Goal: Task Accomplishment & Management: Complete application form

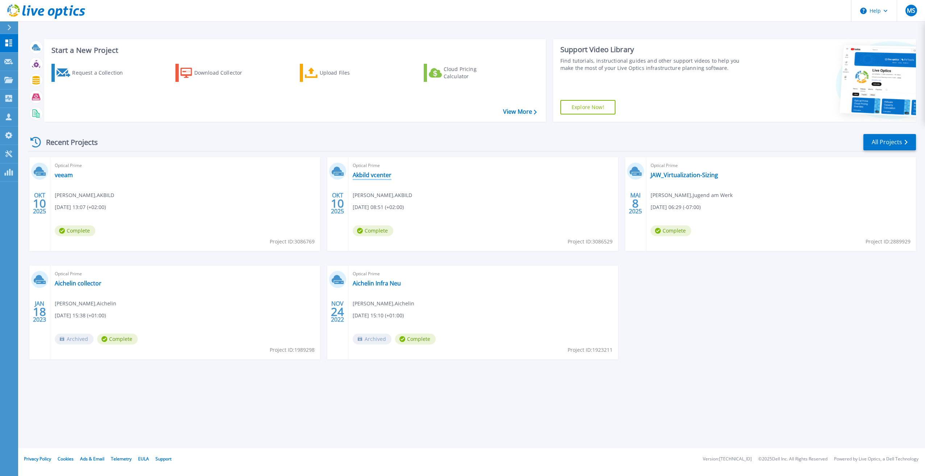
click at [372, 175] on link "Akbild vcenter" at bounding box center [372, 174] width 39 height 7
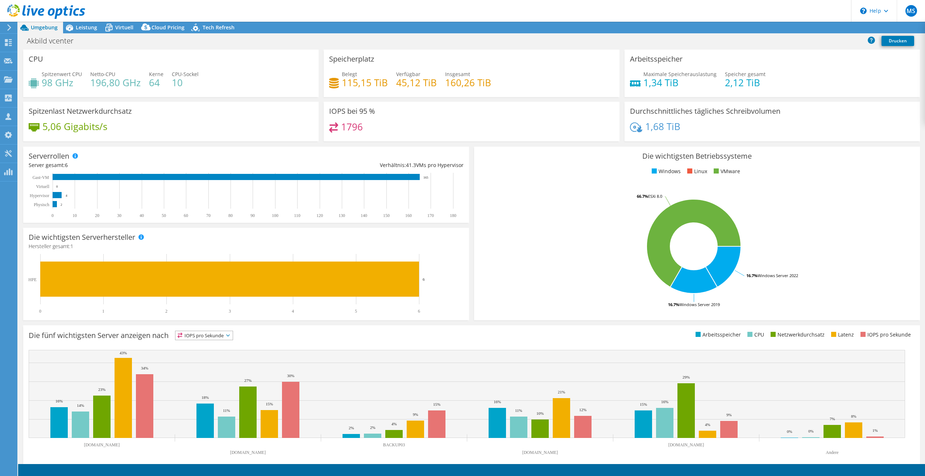
select select "USD"
click at [84, 26] on span "Leistung" at bounding box center [86, 27] width 21 height 7
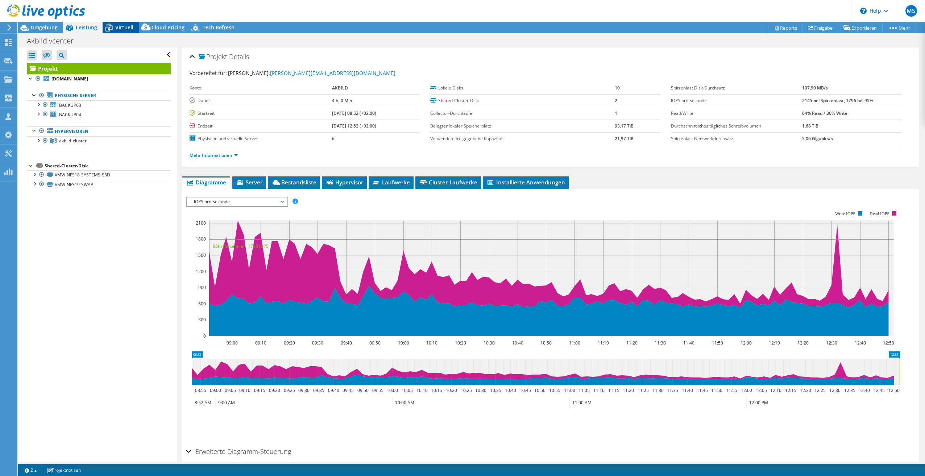
click at [121, 26] on span "Virtuell" at bounding box center [124, 27] width 18 height 7
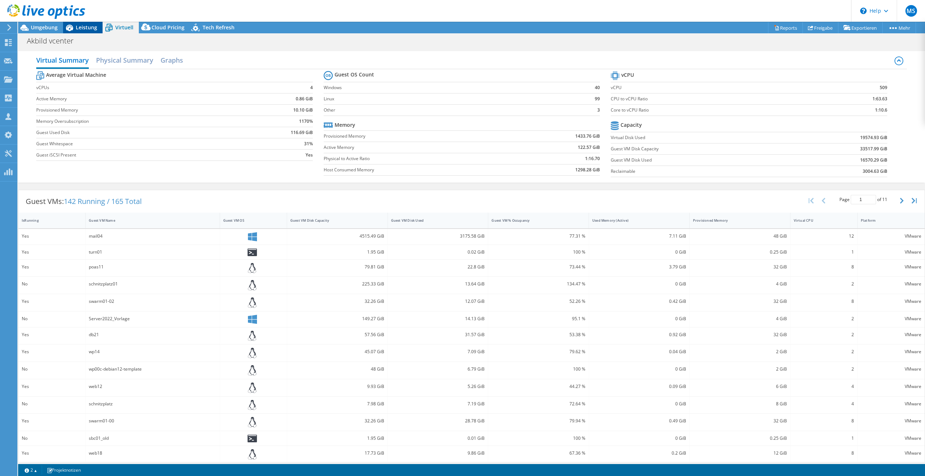
click at [82, 26] on span "Leistung" at bounding box center [86, 27] width 21 height 7
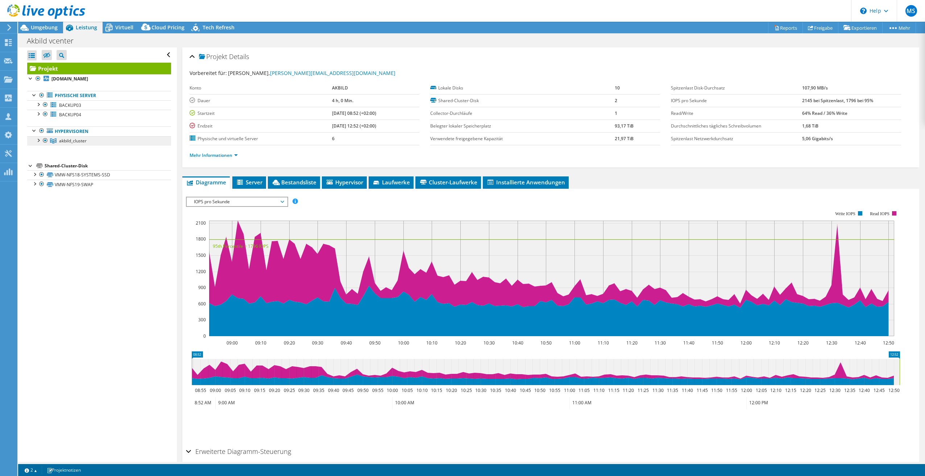
click at [61, 141] on span "akbild_cluster" at bounding box center [73, 141] width 28 height 6
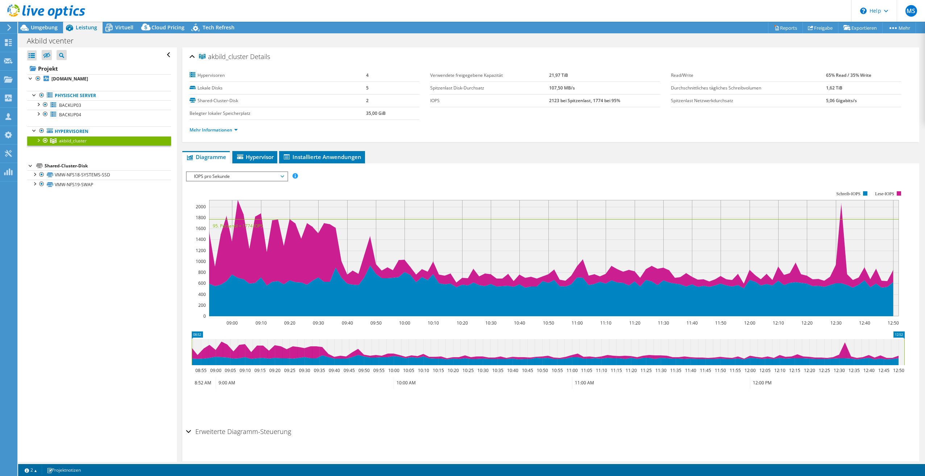
click at [38, 140] on div at bounding box center [37, 139] width 7 height 7
click at [38, 28] on span "Umgebung" at bounding box center [44, 27] width 27 height 7
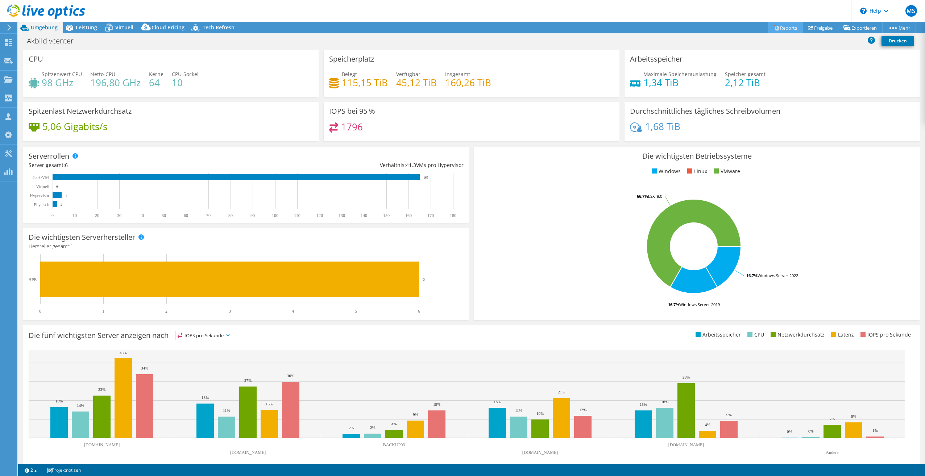
click at [783, 27] on link "Reports" at bounding box center [785, 27] width 35 height 11
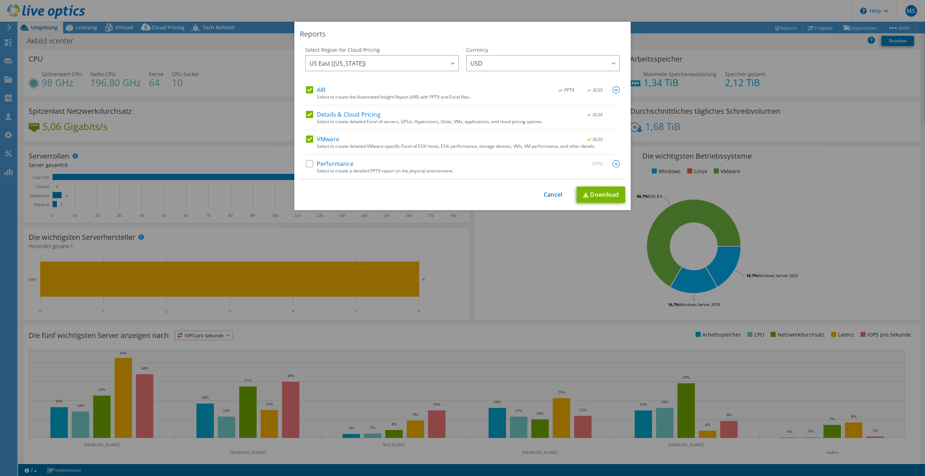
click at [308, 164] on label "Performance" at bounding box center [329, 163] width 47 height 7
click at [0, 0] on input "Performance" at bounding box center [0, 0] width 0 height 0
click at [603, 195] on link "Download" at bounding box center [601, 195] width 49 height 16
click at [452, 61] on div at bounding box center [452, 63] width 12 height 15
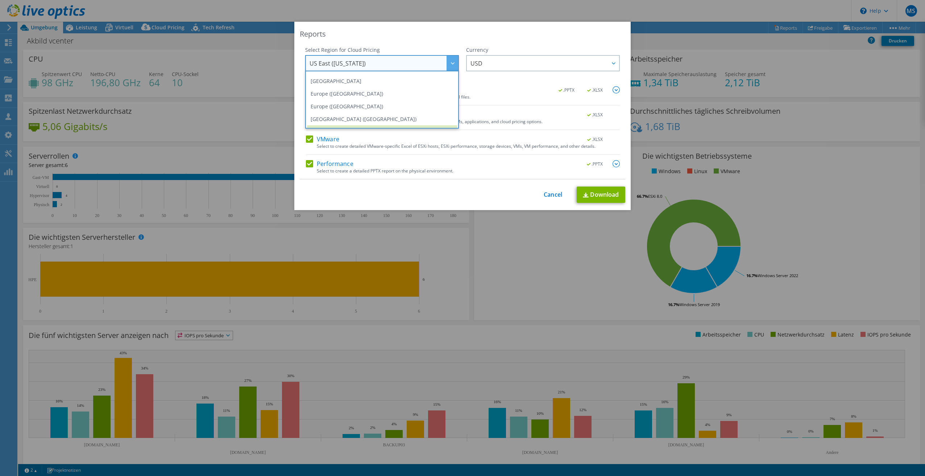
scroll to position [85, 0]
click at [365, 84] on li "Europe (Frankfurt)" at bounding box center [382, 82] width 150 height 13
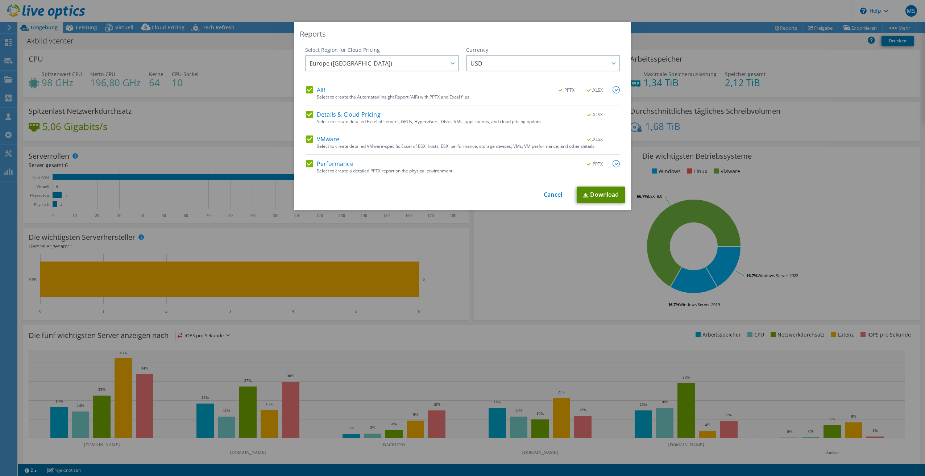
click at [597, 195] on link "Download" at bounding box center [601, 195] width 49 height 16
click at [547, 195] on link "Cancel" at bounding box center [553, 194] width 18 height 7
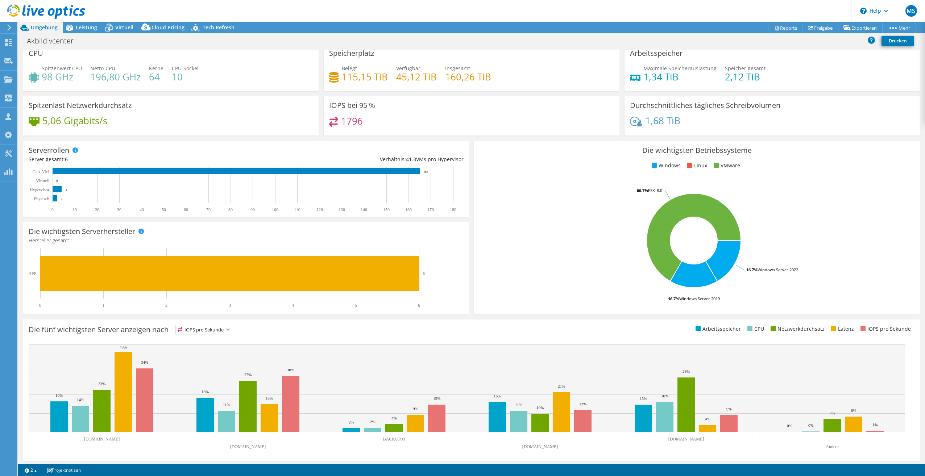
scroll to position [8, 0]
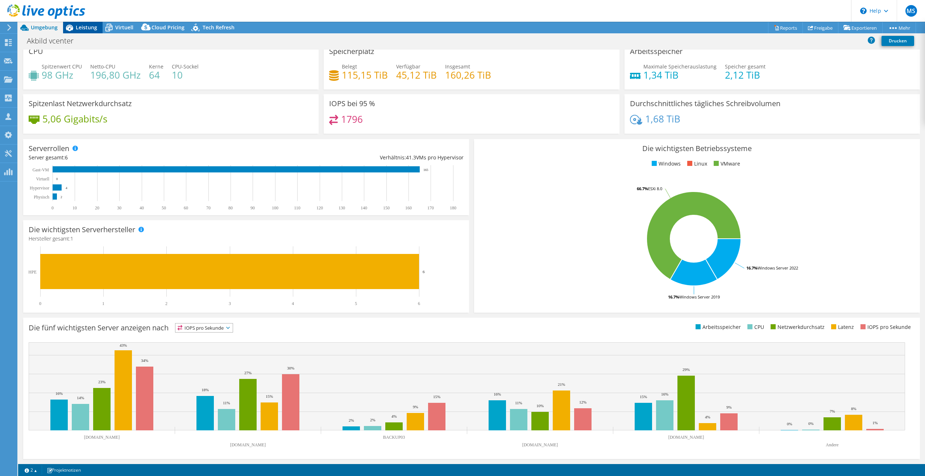
click at [79, 28] on span "Leistung" at bounding box center [86, 27] width 21 height 7
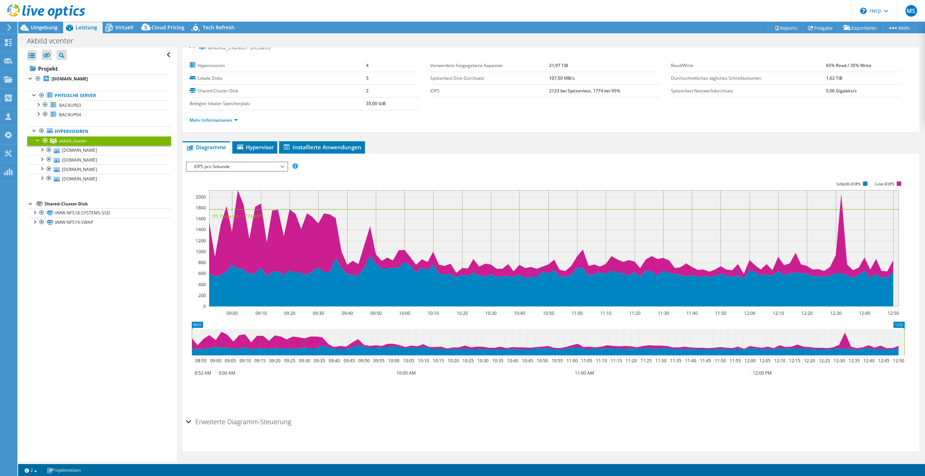
scroll to position [12, 0]
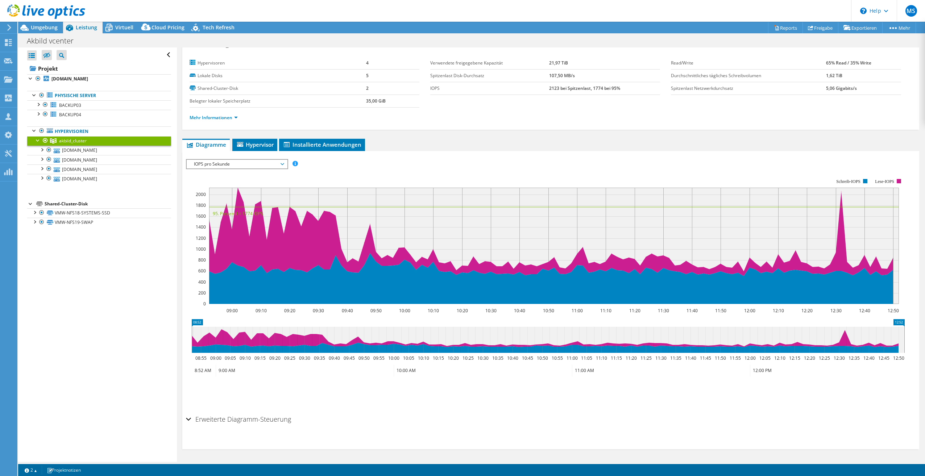
click at [189, 419] on div "Erweiterte Diagramm-Steuerung" at bounding box center [550, 420] width 729 height 16
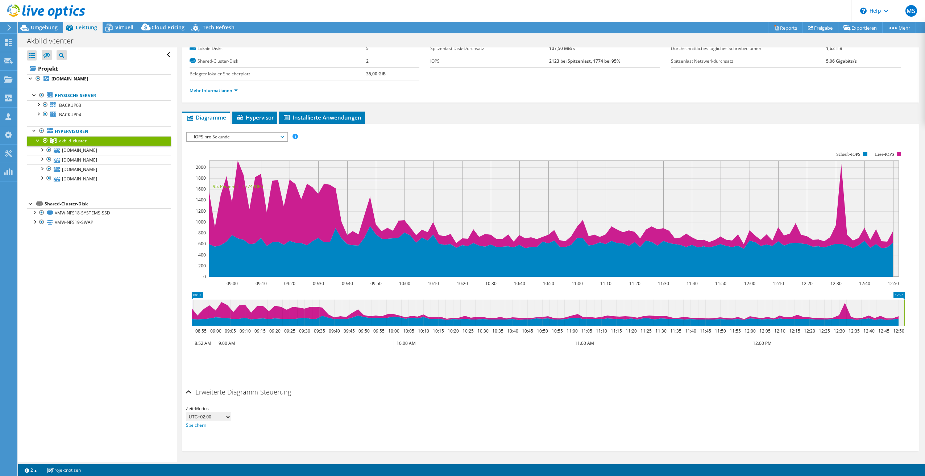
scroll to position [41, 0]
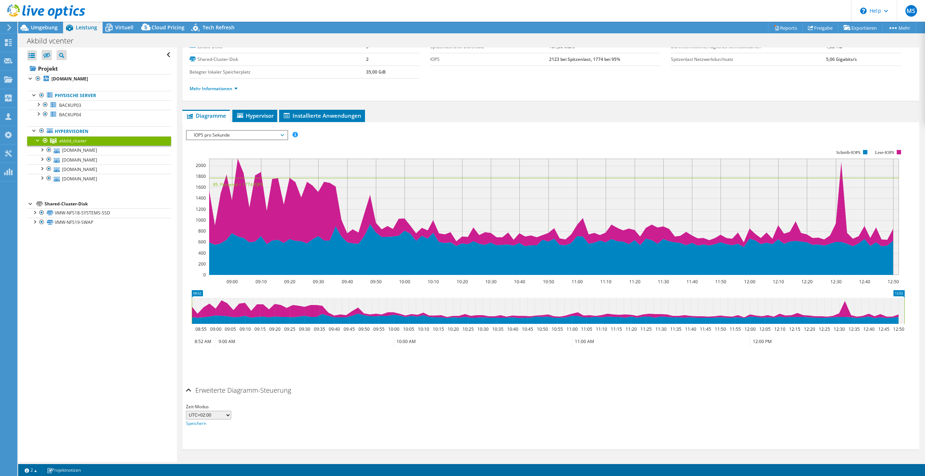
click at [190, 390] on div "Erweiterte Diagramm-Steuerung" at bounding box center [550, 391] width 729 height 16
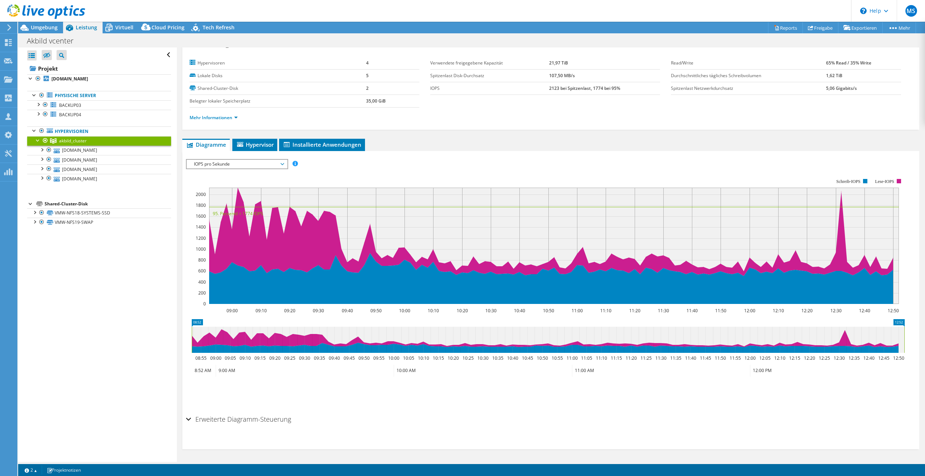
scroll to position [0, 0]
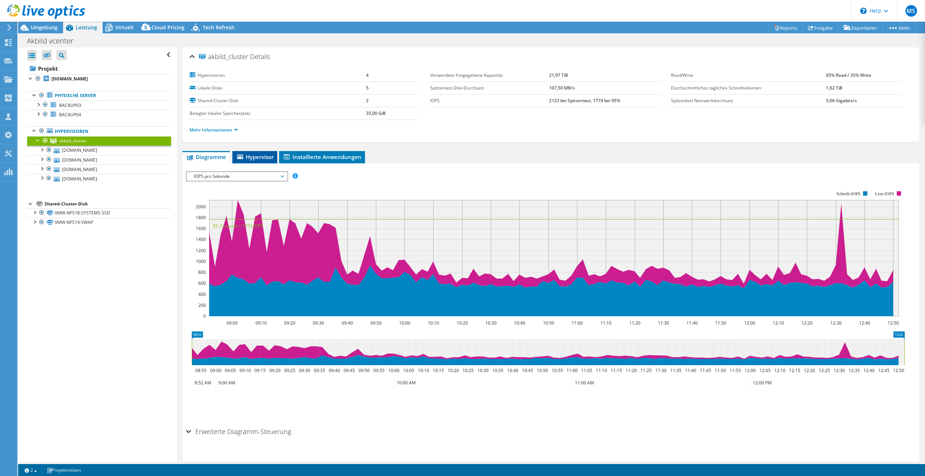
click at [256, 158] on span "Hypervisor" at bounding box center [255, 156] width 38 height 7
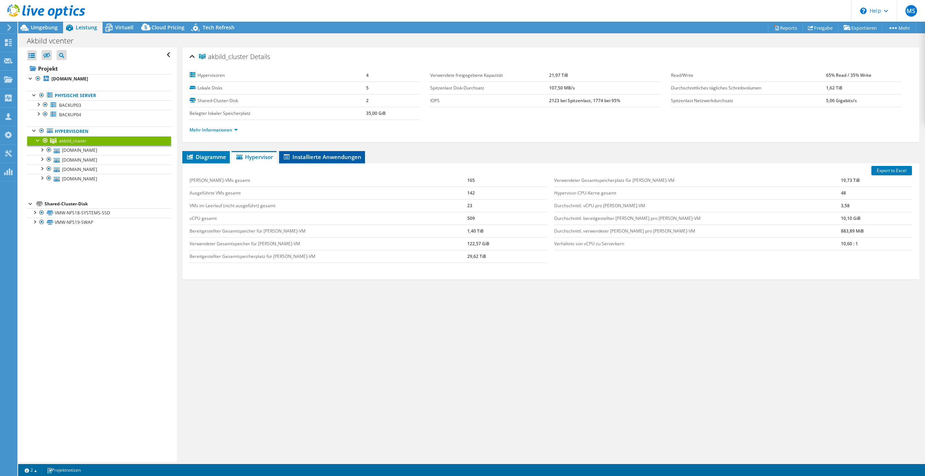
click at [321, 159] on span "Installierte Anwendungen" at bounding box center [322, 156] width 79 height 7
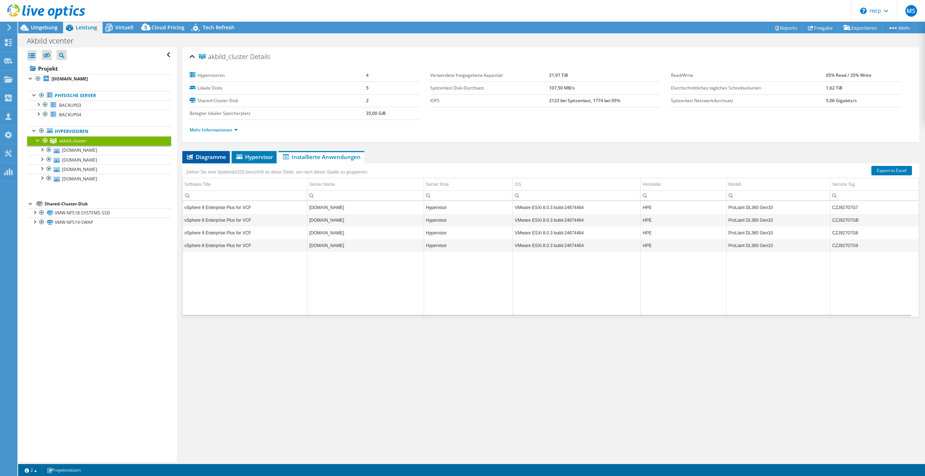
click at [207, 156] on span "Diagramme" at bounding box center [206, 156] width 40 height 7
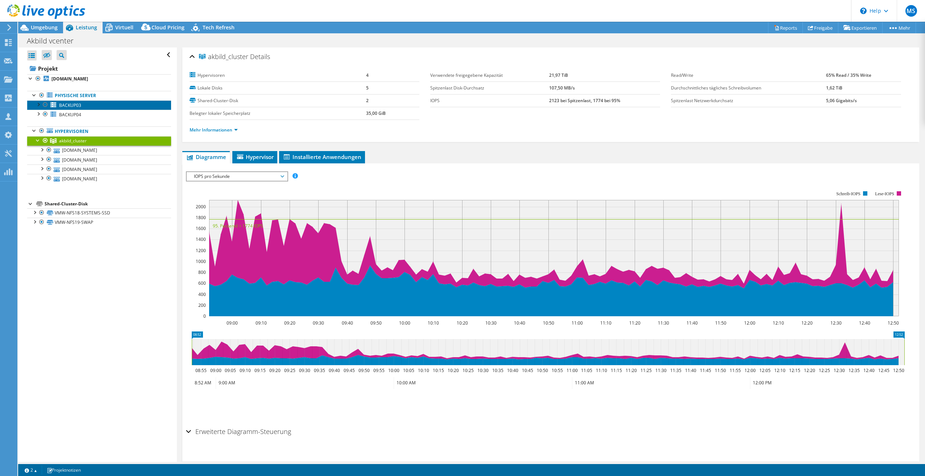
click at [72, 105] on span "BACKUP03" at bounding box center [70, 105] width 22 height 6
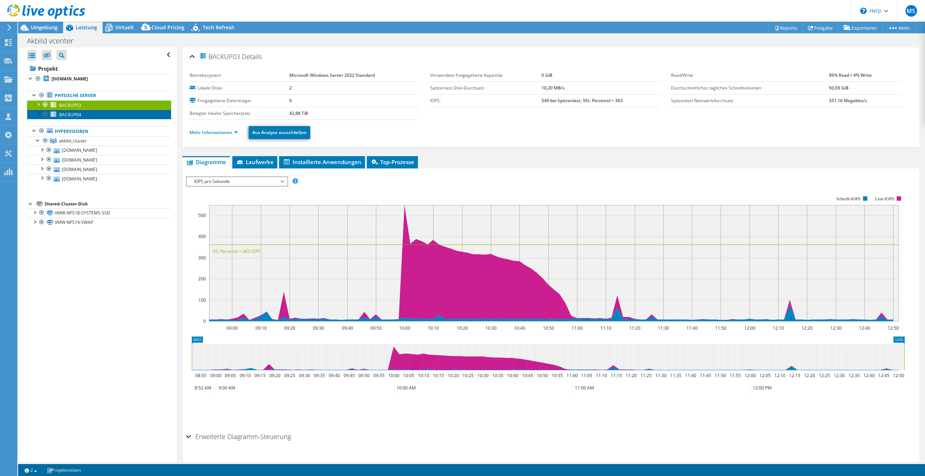
click at [73, 113] on span "BACKUP04" at bounding box center [70, 115] width 22 height 6
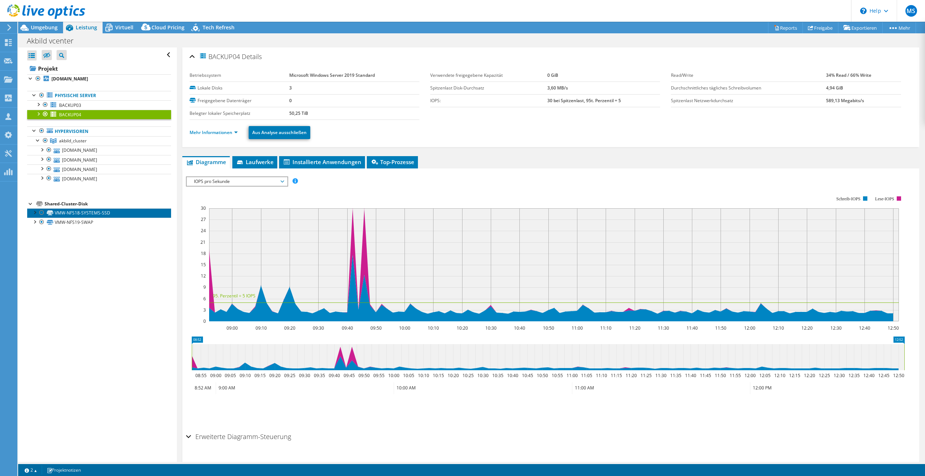
click at [74, 211] on link "VMW-NFS18-SYSTEMS-SSD" at bounding box center [99, 212] width 144 height 9
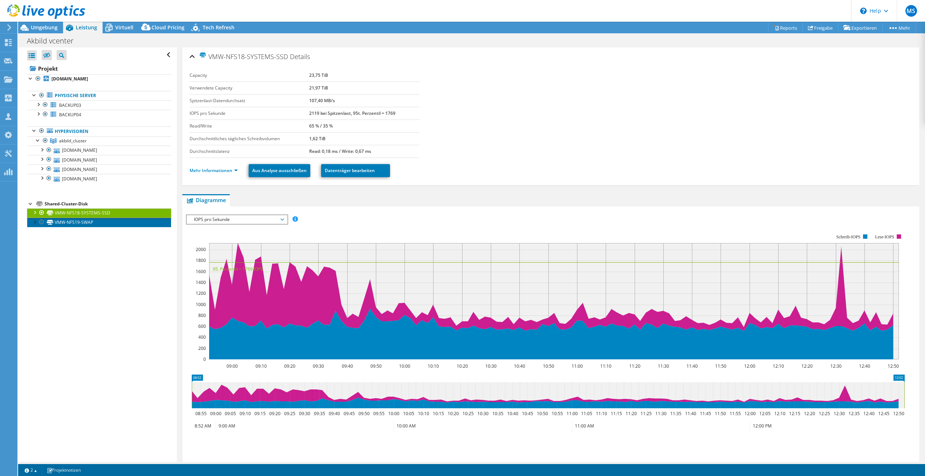
click at [74, 224] on link "VMW-NFS19-SWAP" at bounding box center [99, 222] width 144 height 9
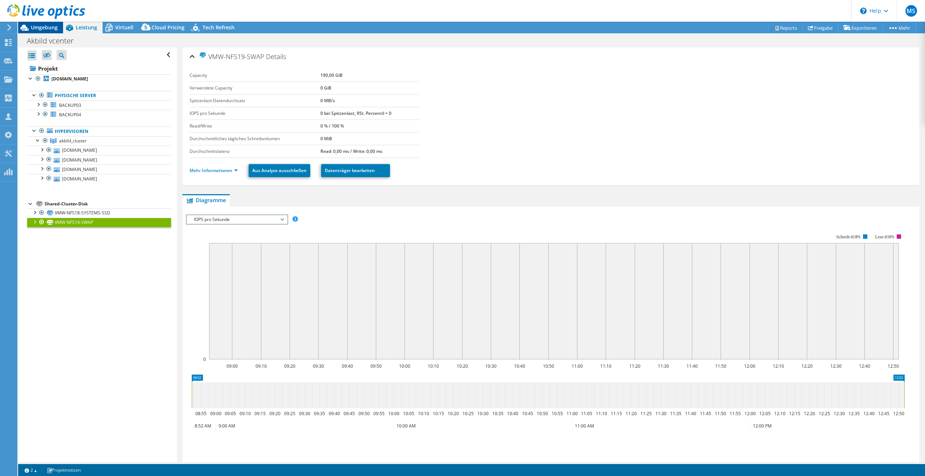
click at [45, 29] on span "Umgebung" at bounding box center [44, 27] width 27 height 7
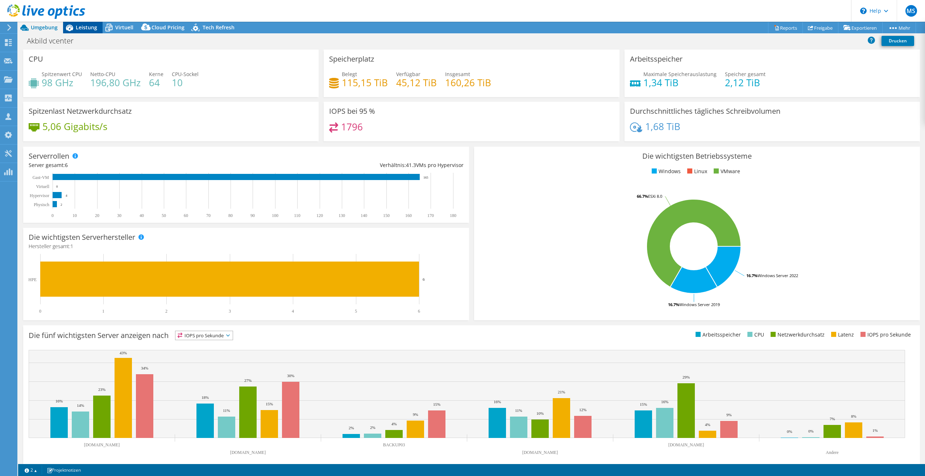
click at [90, 27] on span "Leistung" at bounding box center [86, 27] width 21 height 7
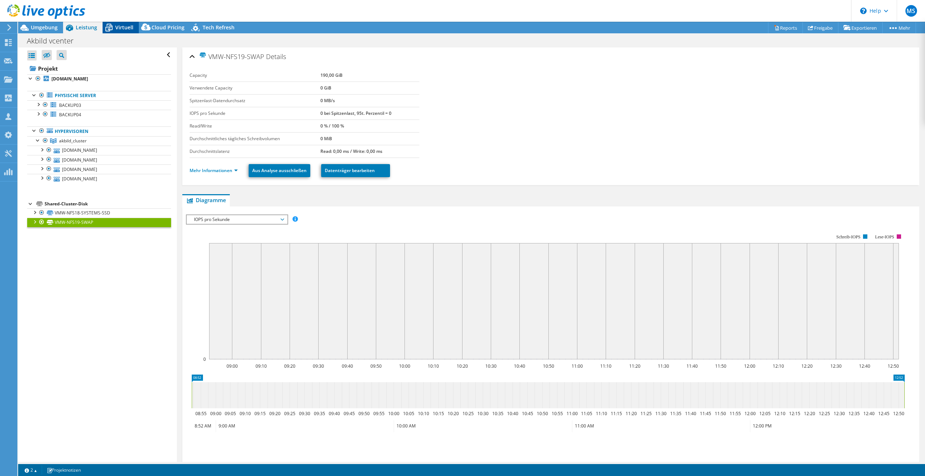
click at [124, 25] on span "Virtuell" at bounding box center [124, 27] width 18 height 7
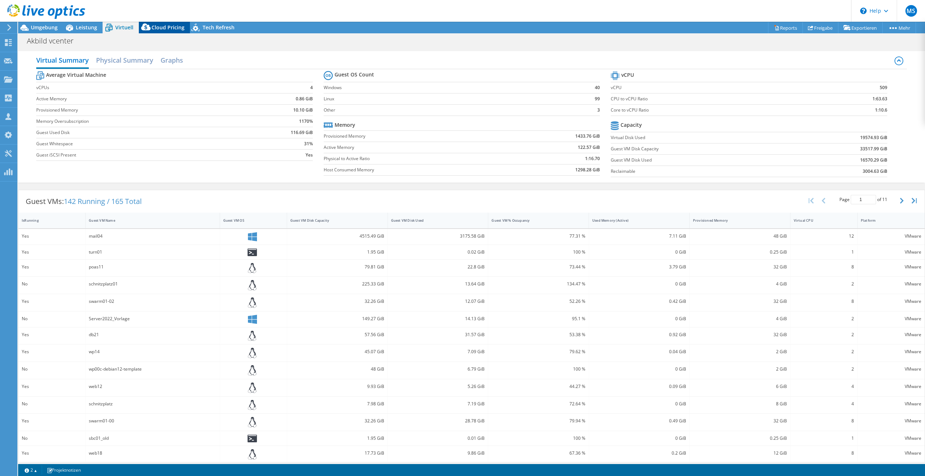
click at [158, 26] on span "Cloud Pricing" at bounding box center [167, 27] width 33 height 7
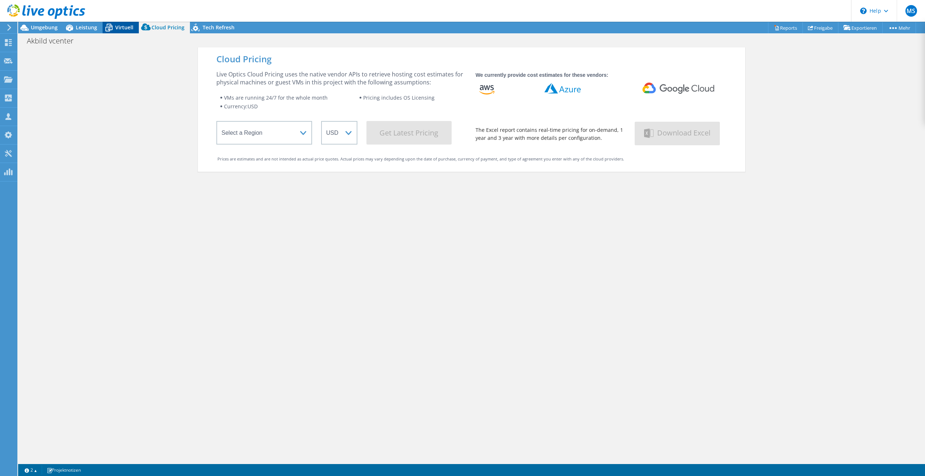
click at [122, 25] on span "Virtuell" at bounding box center [124, 27] width 18 height 7
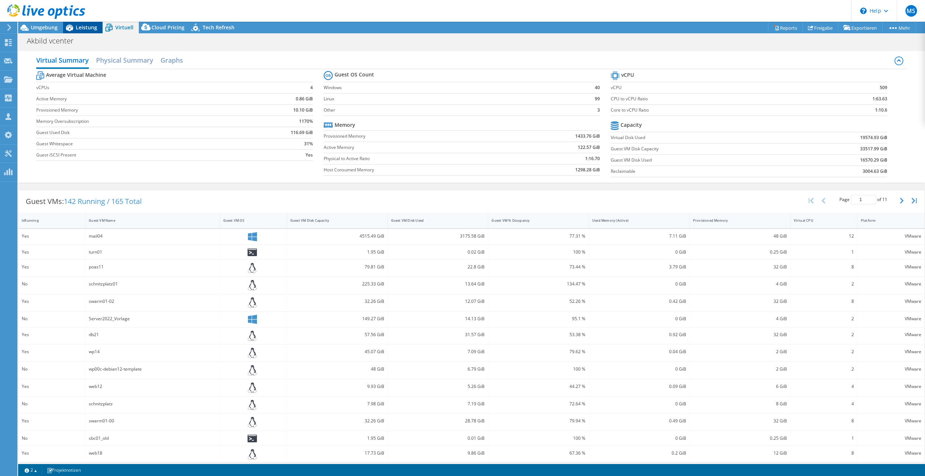
click at [86, 28] on span "Leistung" at bounding box center [86, 27] width 21 height 7
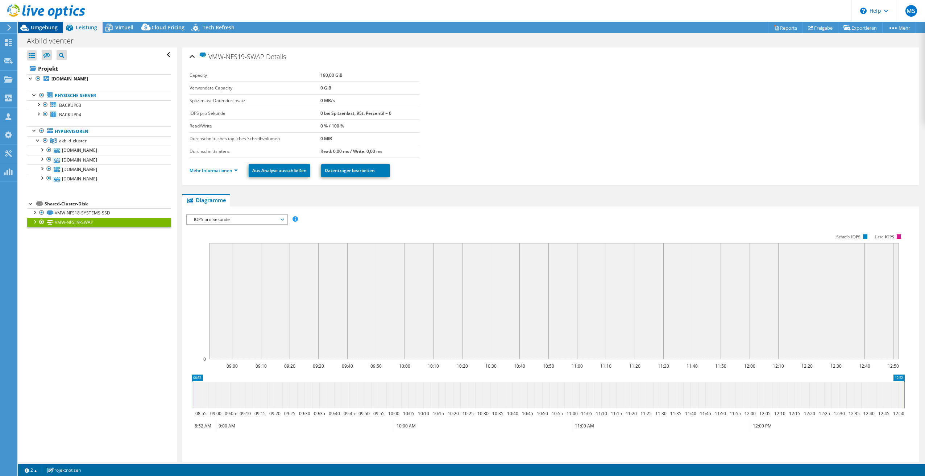
click at [40, 25] on span "Umgebung" at bounding box center [44, 27] width 27 height 7
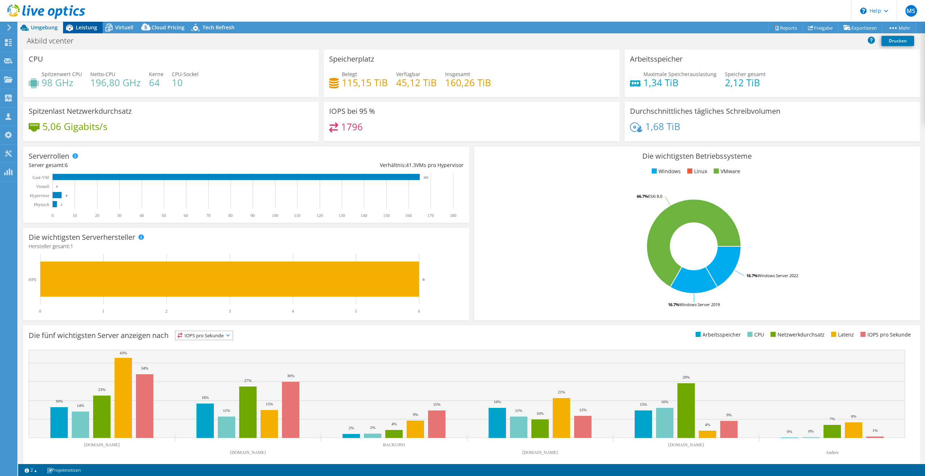
click at [84, 29] on span "Leistung" at bounding box center [86, 27] width 21 height 7
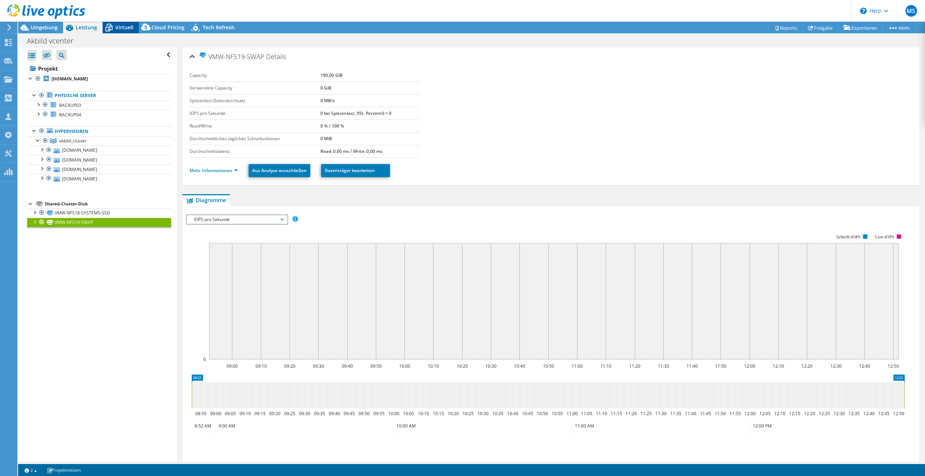
click at [121, 24] on span "Virtuell" at bounding box center [124, 27] width 18 height 7
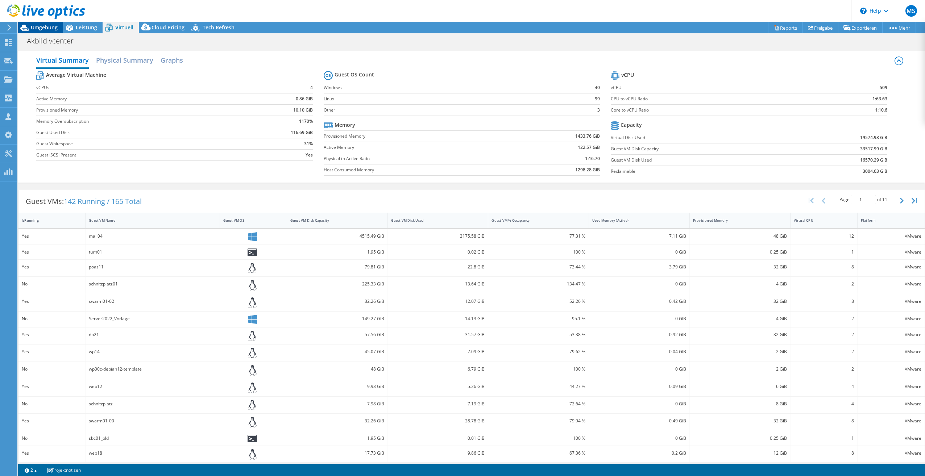
click at [45, 31] on div "Umgebung" at bounding box center [40, 28] width 45 height 12
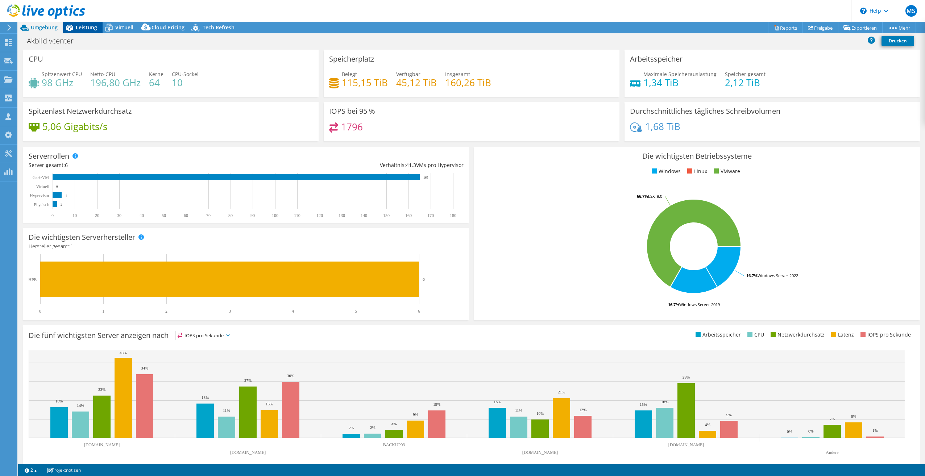
click at [83, 28] on span "Leistung" at bounding box center [86, 27] width 21 height 7
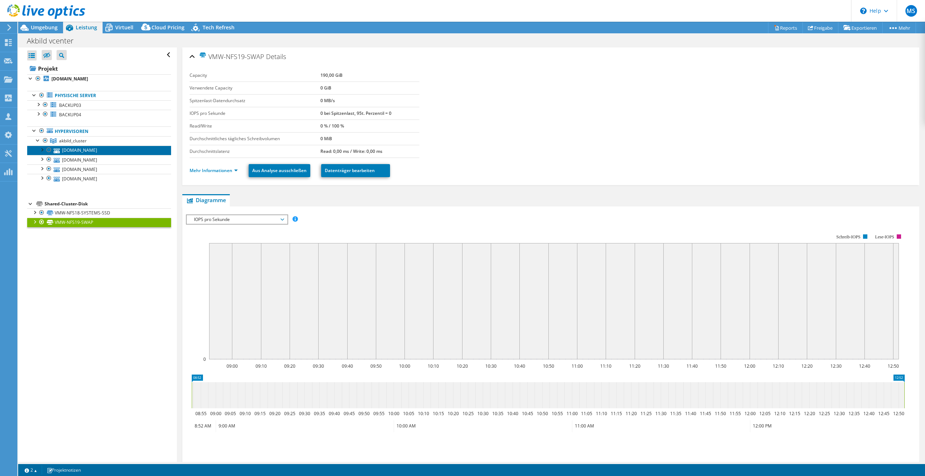
click at [80, 151] on link "vmw13.is.bildendekunst.ac.at" at bounding box center [99, 150] width 144 height 9
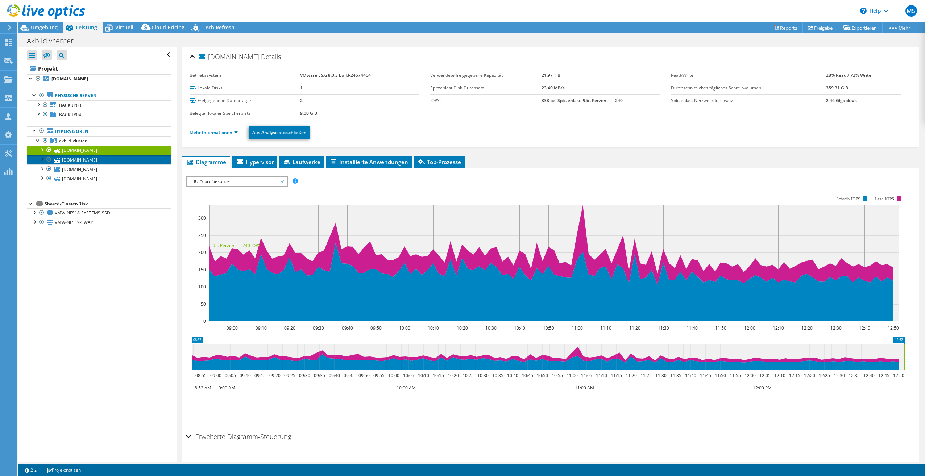
click at [87, 157] on link "vmw12.is.bildendekunst.ac.at" at bounding box center [99, 159] width 144 height 9
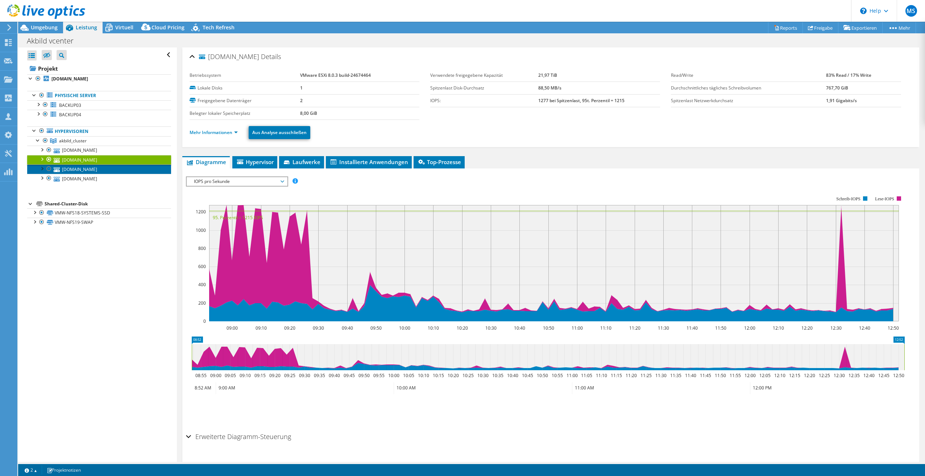
click at [100, 170] on link "vmw11.is.bildendekunst.ac.at" at bounding box center [99, 169] width 144 height 9
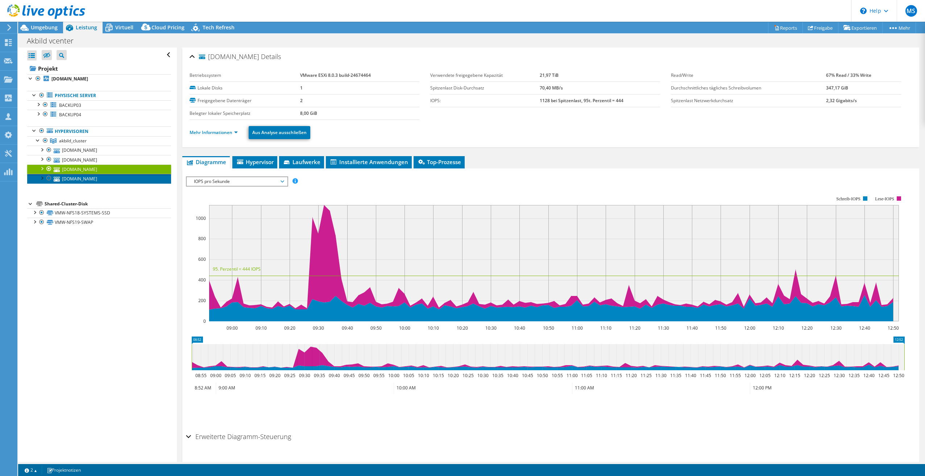
click at [101, 179] on link "vmw10.is.bildendekunst.ac.at" at bounding box center [99, 178] width 144 height 9
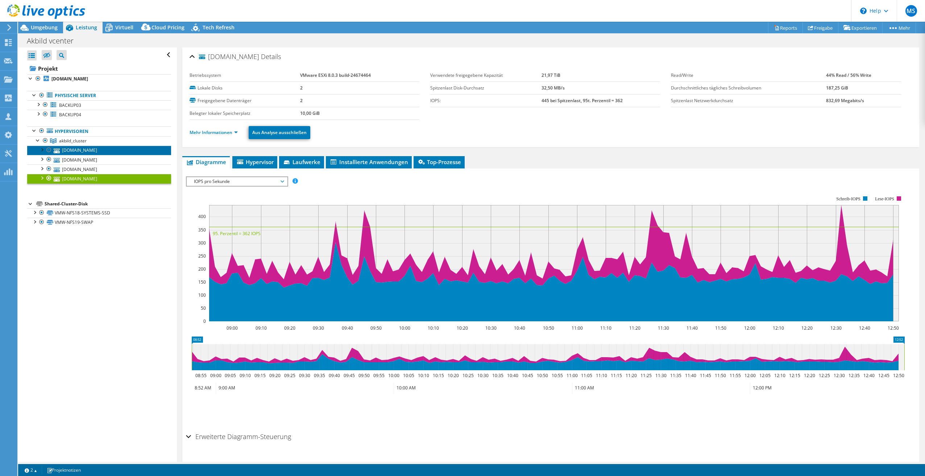
click at [99, 150] on link "vmw13.is.bildendekunst.ac.at" at bounding box center [99, 150] width 144 height 9
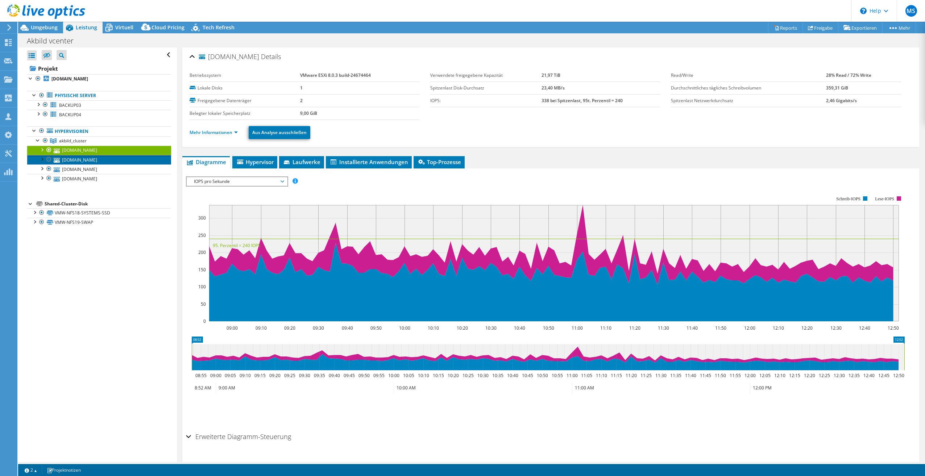
click at [92, 159] on link "vmw12.is.bildendekunst.ac.at" at bounding box center [99, 159] width 144 height 9
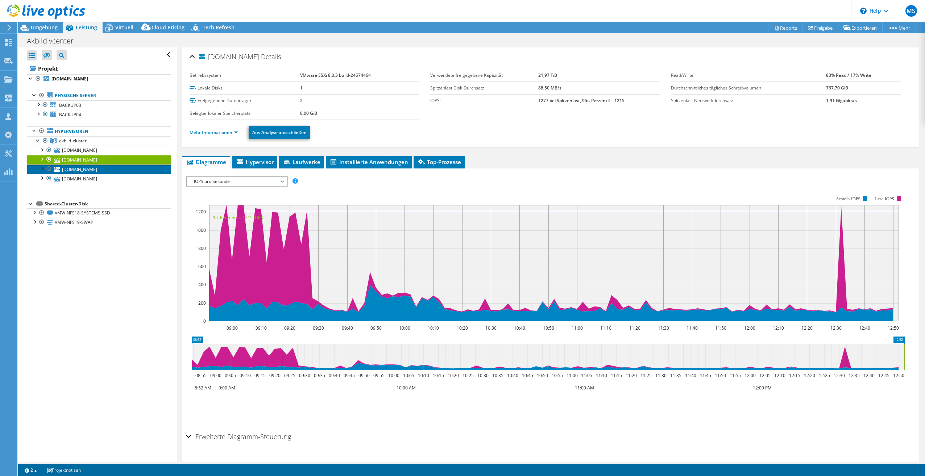
click at [94, 169] on link "vmw11.is.bildendekunst.ac.at" at bounding box center [99, 169] width 144 height 9
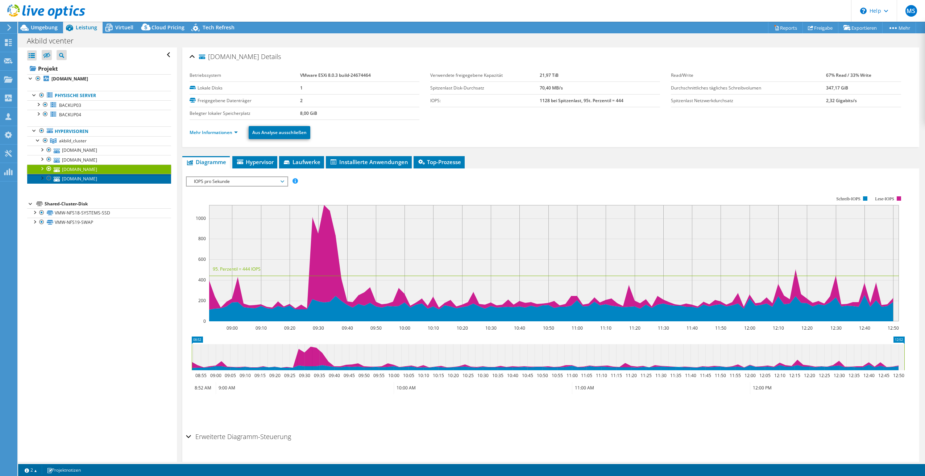
click at [89, 180] on link "vmw10.is.bildendekunst.ac.at" at bounding box center [99, 178] width 144 height 9
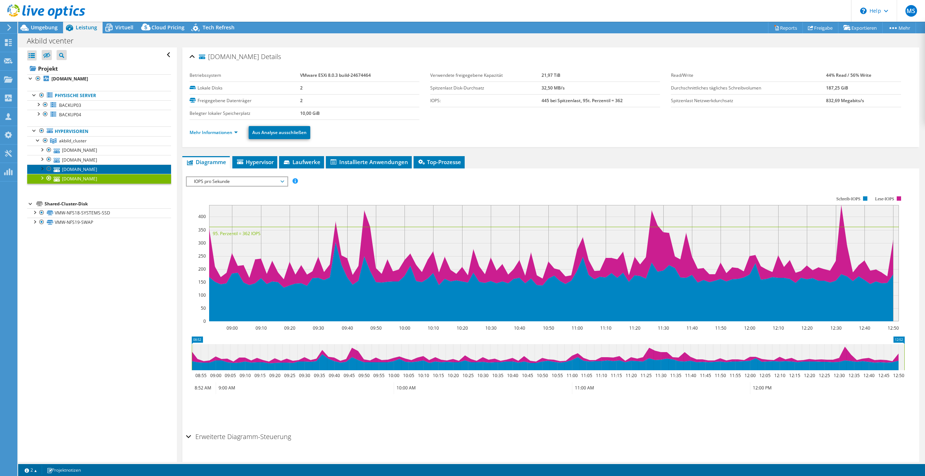
click at [90, 169] on link "vmw11.is.bildendekunst.ac.at" at bounding box center [99, 169] width 144 height 9
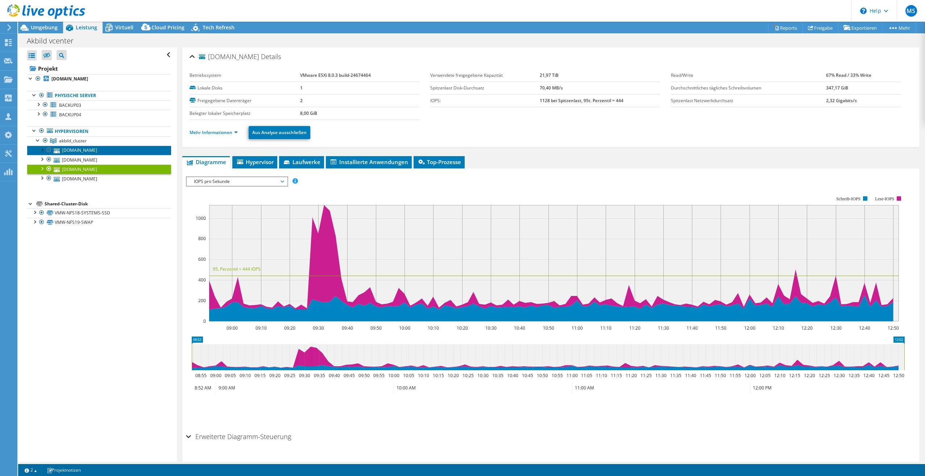
click at [87, 150] on link "vmw13.is.bildendekunst.ac.at" at bounding box center [99, 150] width 144 height 9
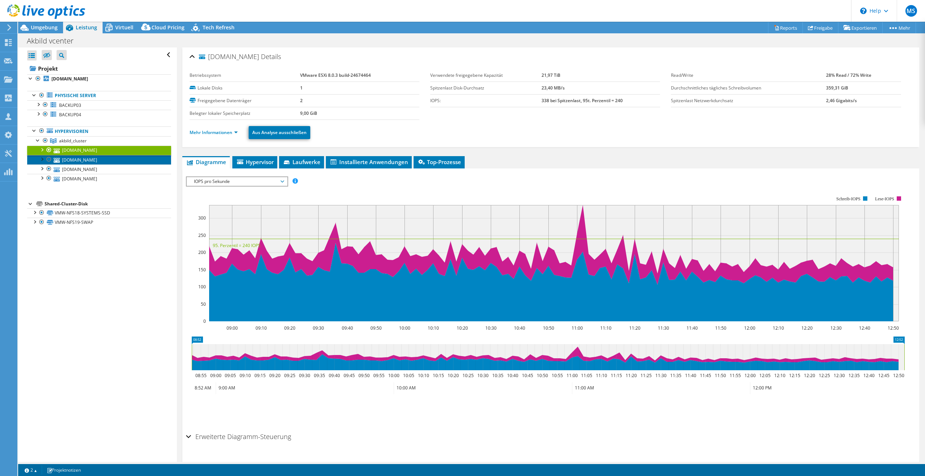
click at [99, 159] on link "vmw12.is.bildendekunst.ac.at" at bounding box center [99, 159] width 144 height 9
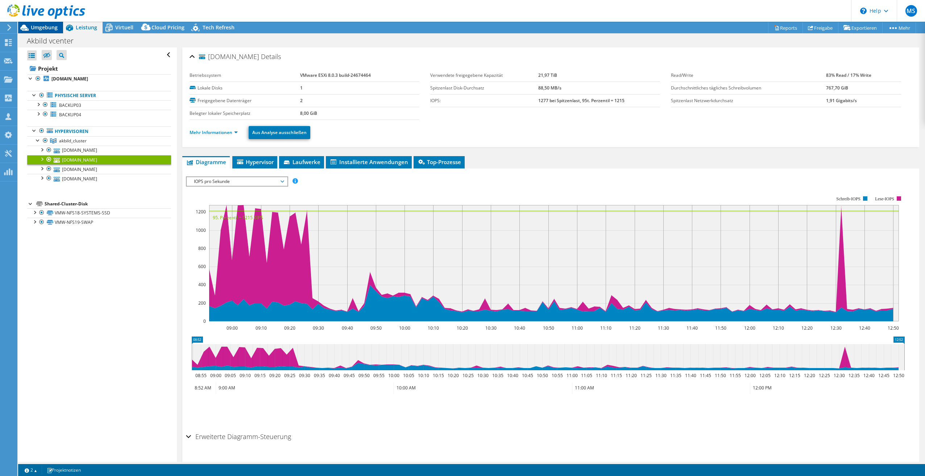
click at [45, 26] on span "Umgebung" at bounding box center [44, 27] width 27 height 7
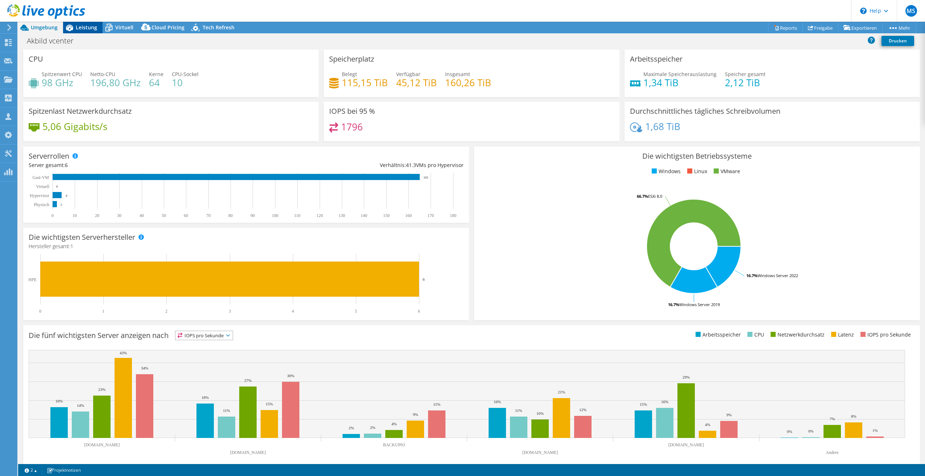
click at [86, 28] on span "Leistung" at bounding box center [86, 27] width 21 height 7
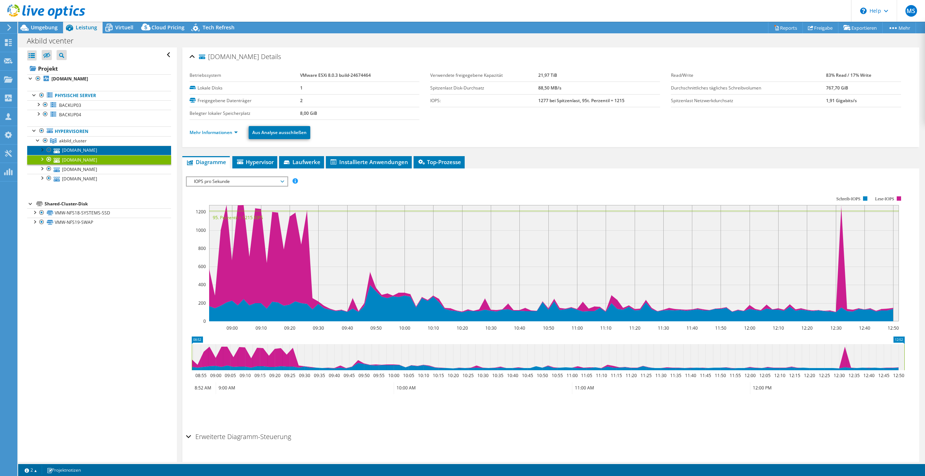
click at [93, 148] on link "vmw13.is.bildendekunst.ac.at" at bounding box center [99, 150] width 144 height 9
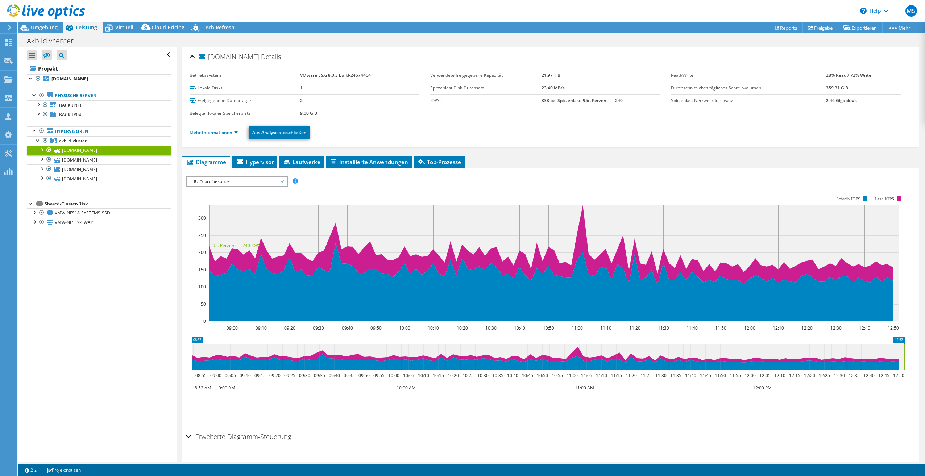
click at [281, 182] on span "IOPS pro Sekunde" at bounding box center [236, 181] width 93 height 9
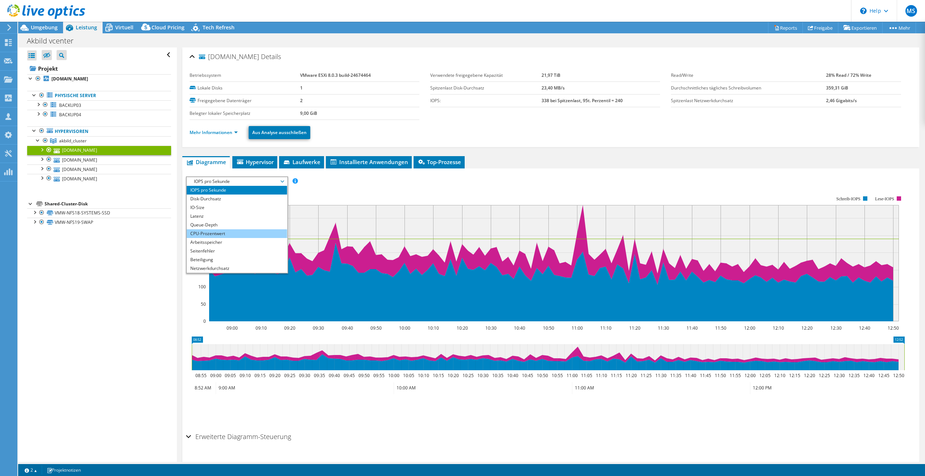
click at [267, 236] on li "CPU-Prozentwert" at bounding box center [237, 233] width 100 height 9
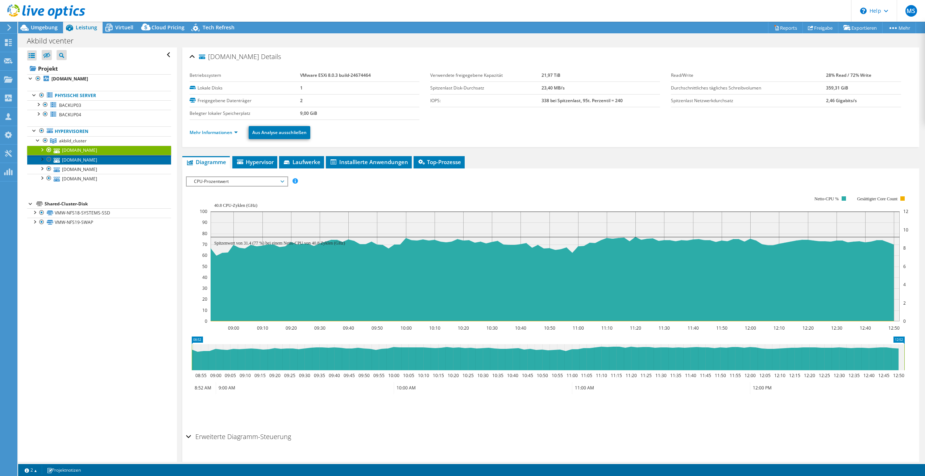
click at [114, 161] on link "vmw12.is.bildendekunst.ac.at" at bounding box center [99, 159] width 144 height 9
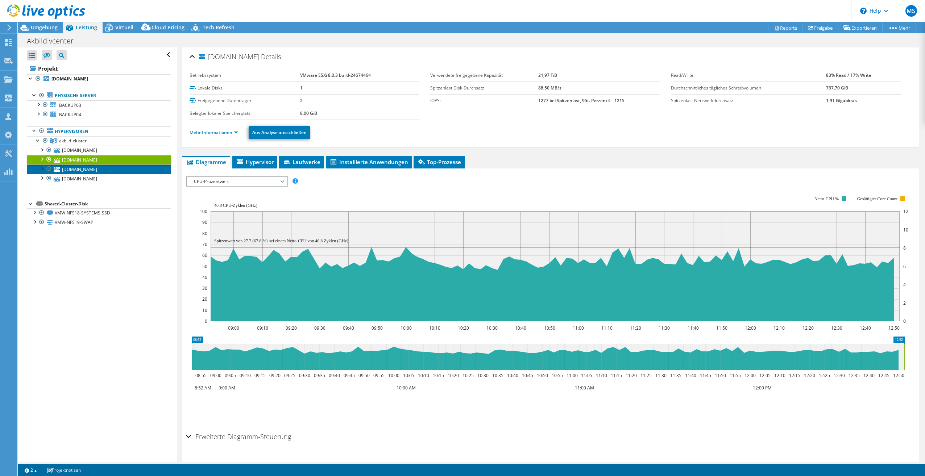
click at [110, 170] on link "vmw11.is.bildendekunst.ac.at" at bounding box center [99, 169] width 144 height 9
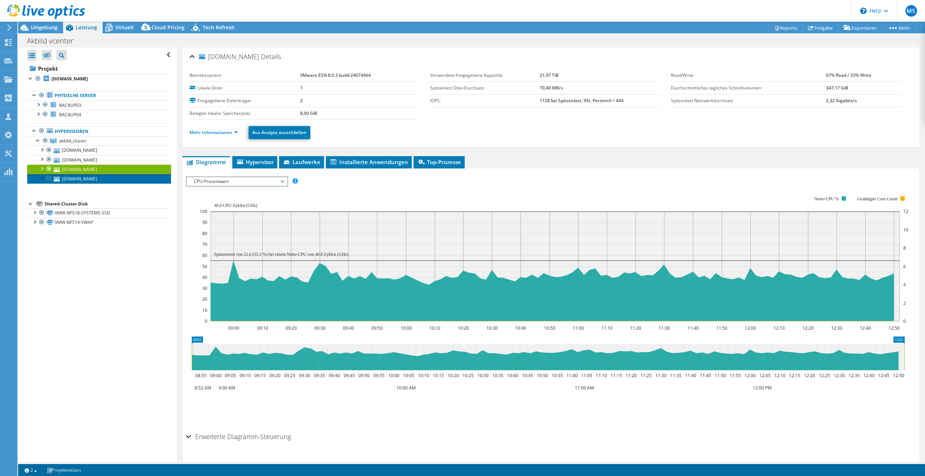
click at [108, 179] on link "vmw10.is.bildendekunst.ac.at" at bounding box center [99, 178] width 144 height 9
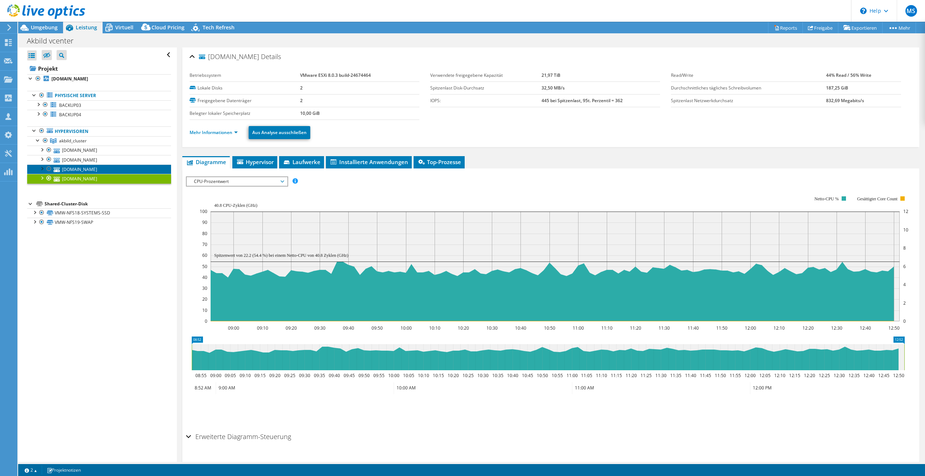
click at [106, 170] on link "vmw11.is.bildendekunst.ac.at" at bounding box center [99, 169] width 144 height 9
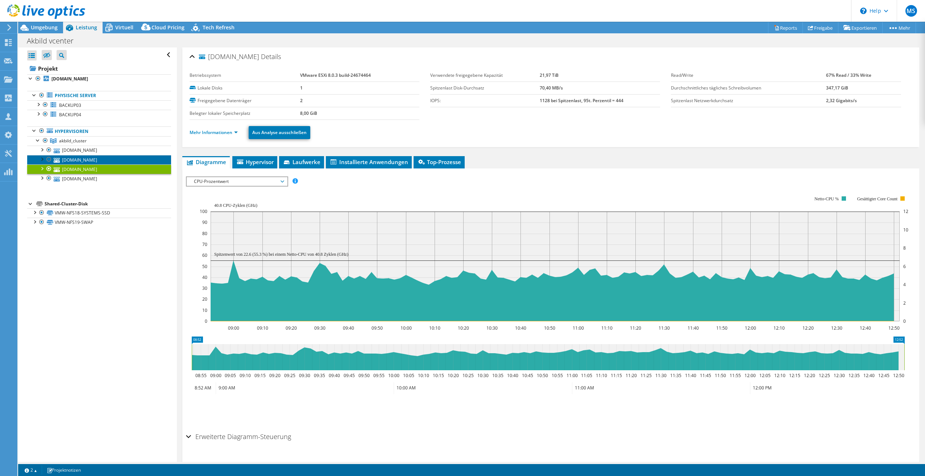
click at [107, 159] on link "vmw12.is.bildendekunst.ac.at" at bounding box center [99, 159] width 144 height 9
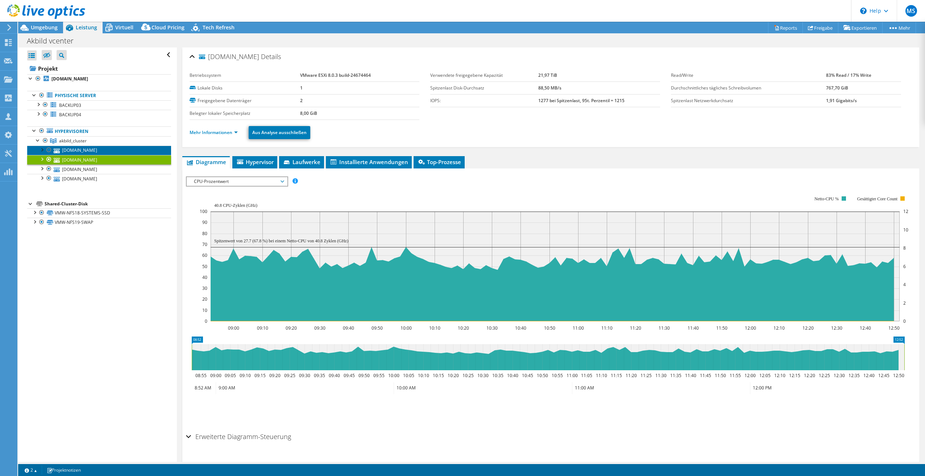
click at [105, 150] on link "vmw13.is.bildendekunst.ac.at" at bounding box center [99, 150] width 144 height 9
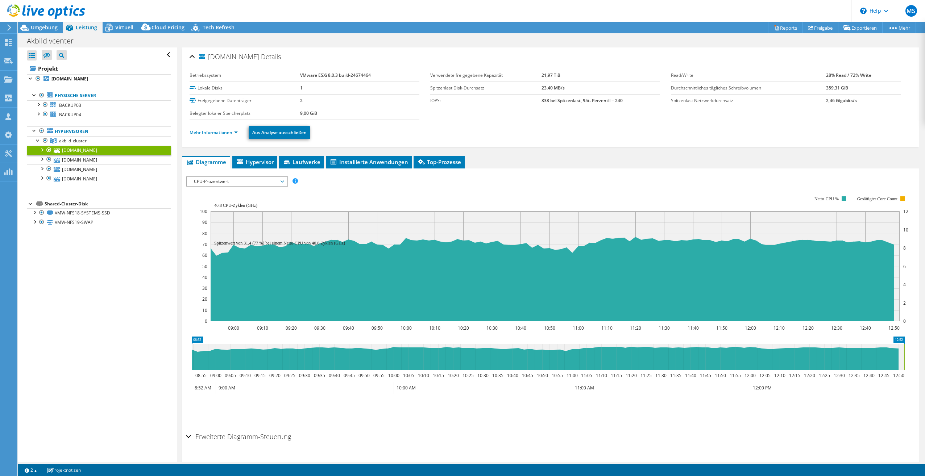
click at [282, 182] on span "CPU-Prozentwert" at bounding box center [236, 181] width 93 height 9
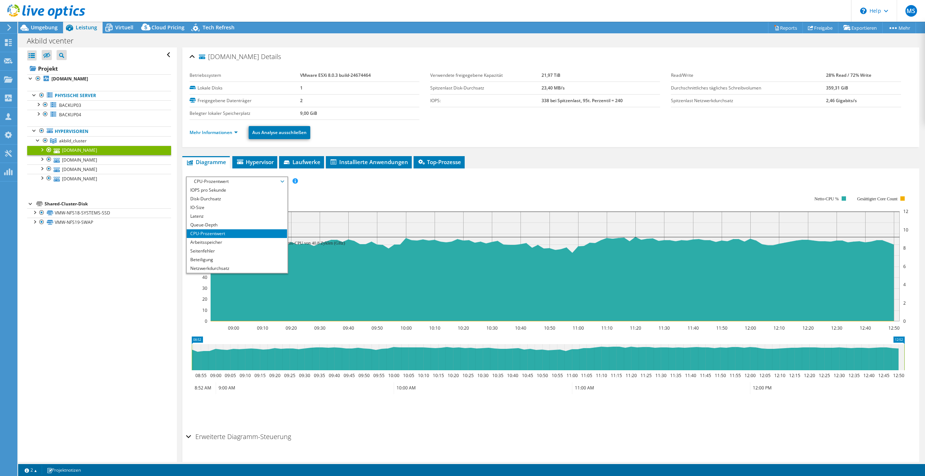
click at [282, 182] on span "CPU-Prozentwert" at bounding box center [236, 181] width 93 height 9
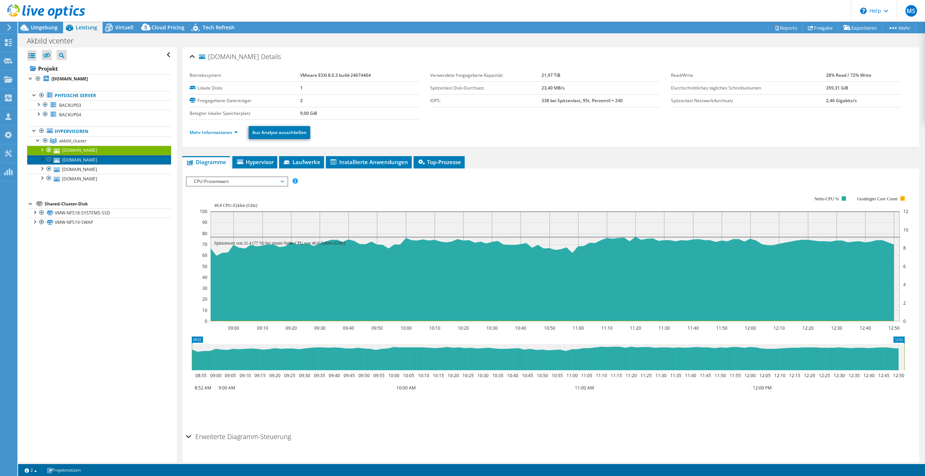
click at [112, 161] on link "vmw12.is.bildendekunst.ac.at" at bounding box center [99, 159] width 144 height 9
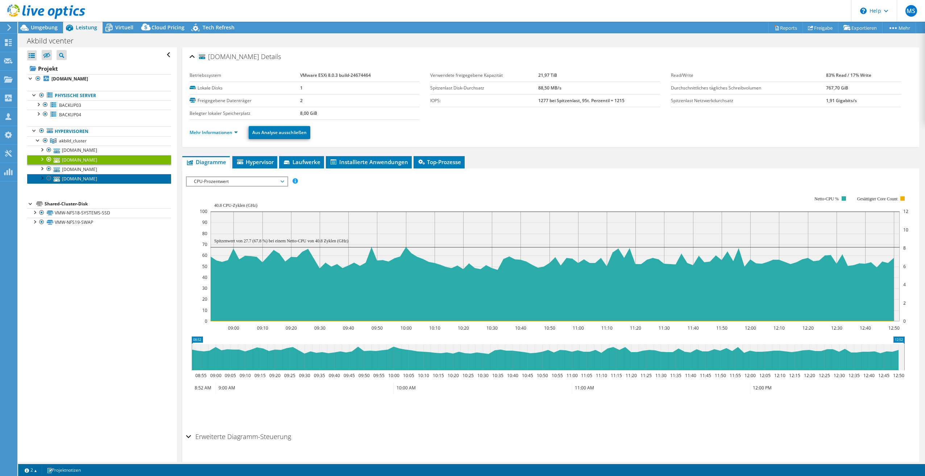
click at [103, 179] on link "vmw10.is.bildendekunst.ac.at" at bounding box center [99, 178] width 144 height 9
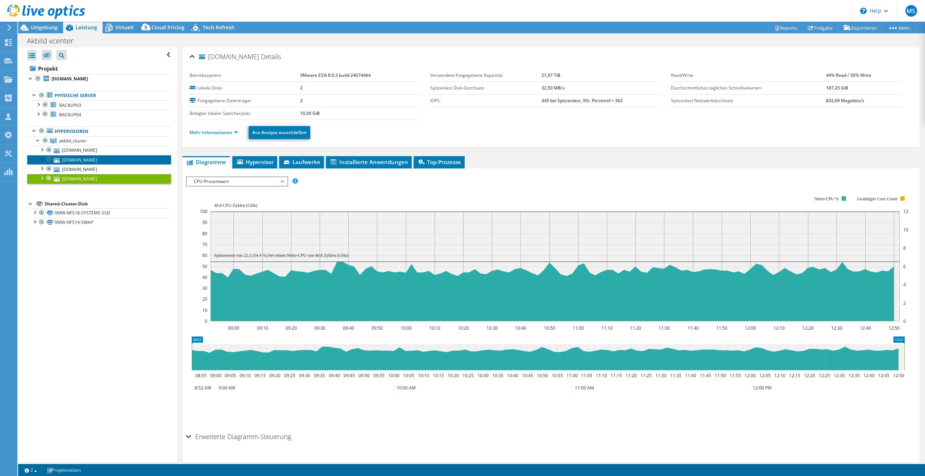
click at [101, 158] on link "vmw12.is.bildendekunst.ac.at" at bounding box center [99, 159] width 144 height 9
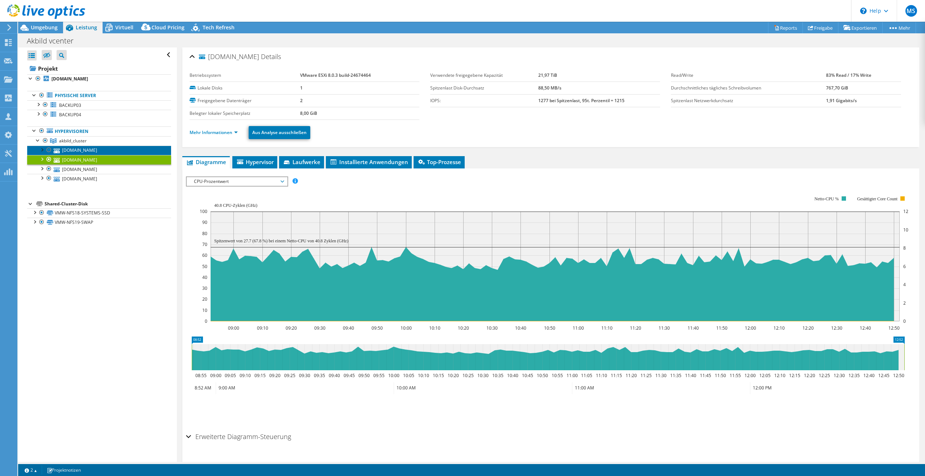
click at [104, 150] on link "vmw13.is.bildendekunst.ac.at" at bounding box center [99, 150] width 144 height 9
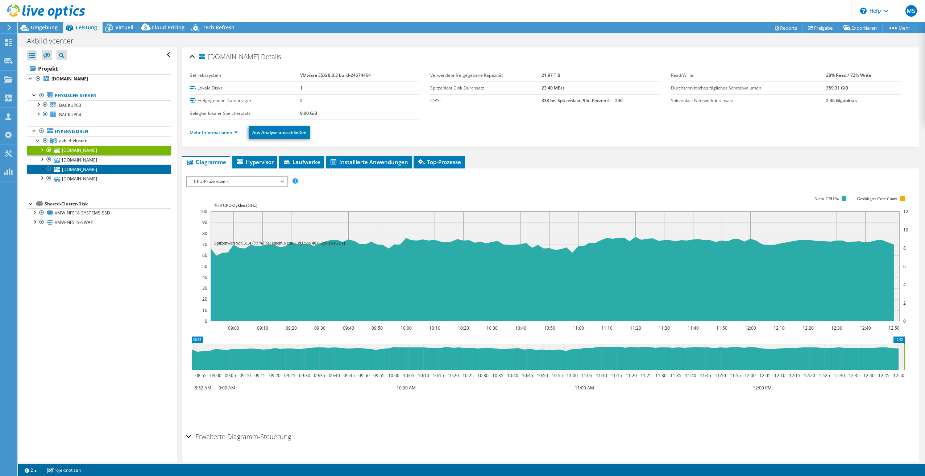
click at [99, 169] on link "vmw11.is.bildendekunst.ac.at" at bounding box center [99, 169] width 144 height 9
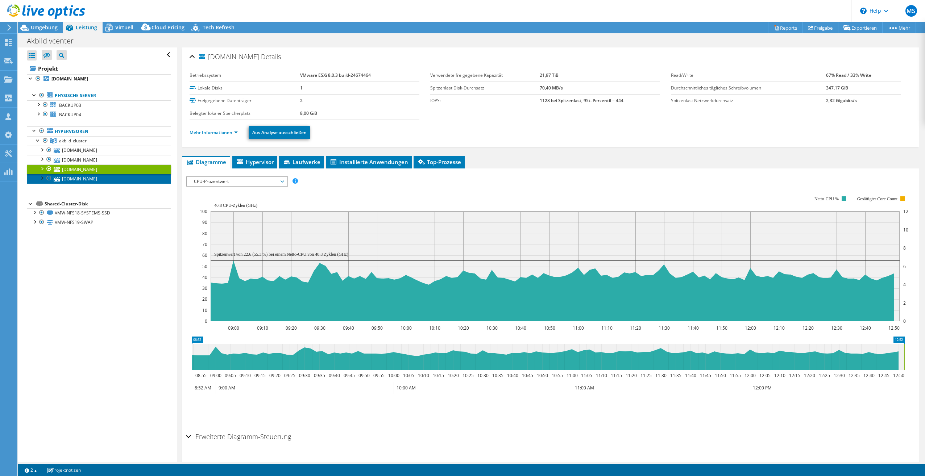
click at [100, 177] on link "vmw10.is.bildendekunst.ac.at" at bounding box center [99, 178] width 144 height 9
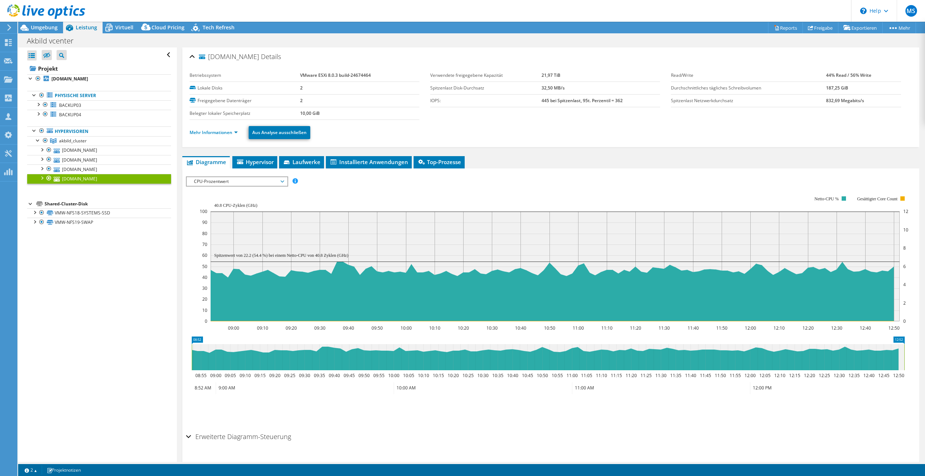
click at [8, 26] on icon at bounding box center [9, 27] width 5 height 7
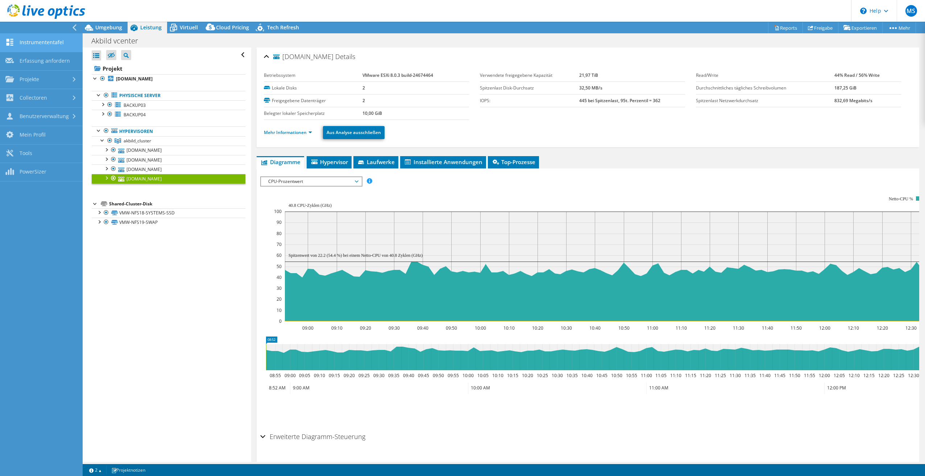
click at [55, 41] on link "Instrumententafel" at bounding box center [41, 43] width 83 height 18
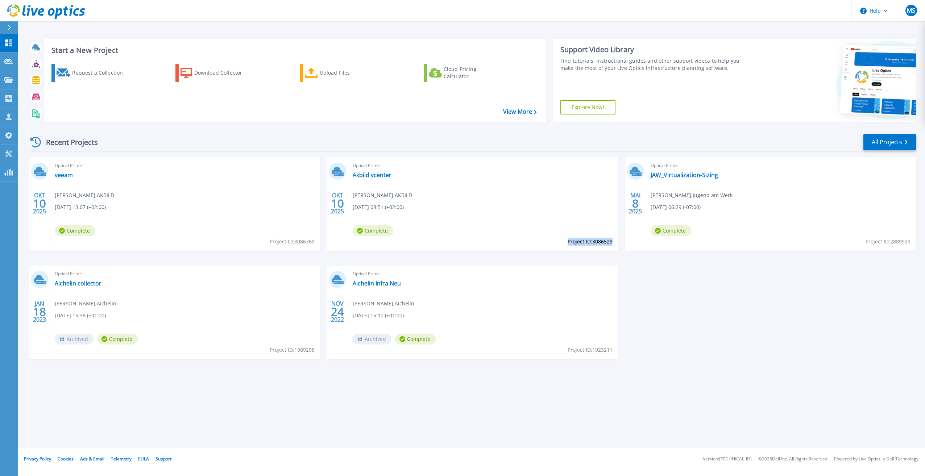
drag, startPoint x: 568, startPoint y: 241, endPoint x: 612, endPoint y: 244, distance: 44.3
click at [612, 244] on span "Project ID: 3086529" at bounding box center [590, 242] width 45 height 8
copy span "Project ID: 3086529"
click at [37, 62] on p "Request Capture" at bounding box center [39, 62] width 41 height 19
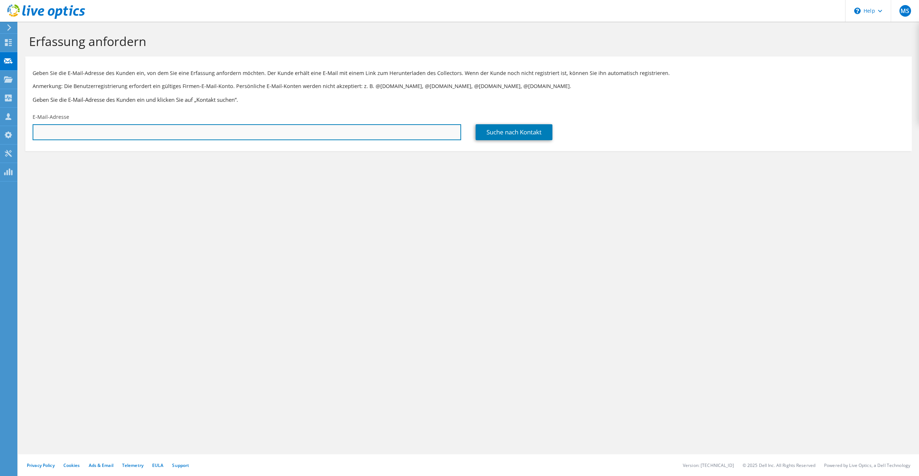
click at [160, 130] on input "text" at bounding box center [247, 132] width 429 height 16
type input "m.ribitsch@akbild.ac.at"
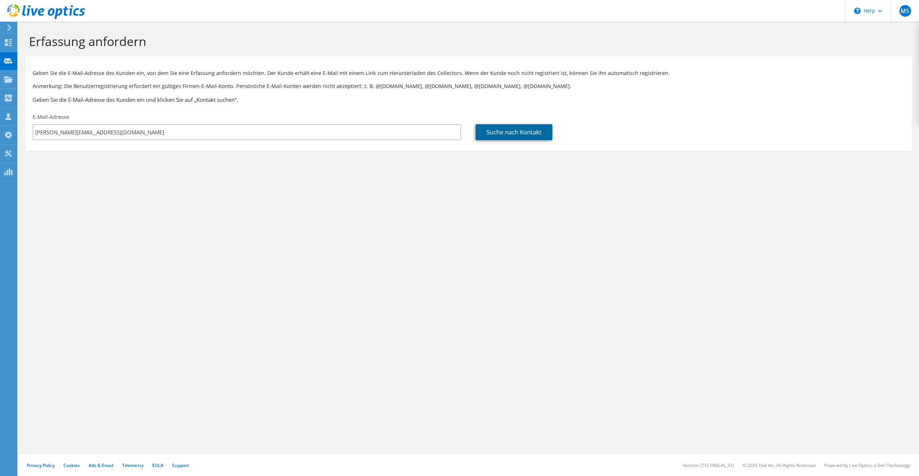
click at [511, 135] on link "Suche nach Kontakt" at bounding box center [514, 132] width 77 height 16
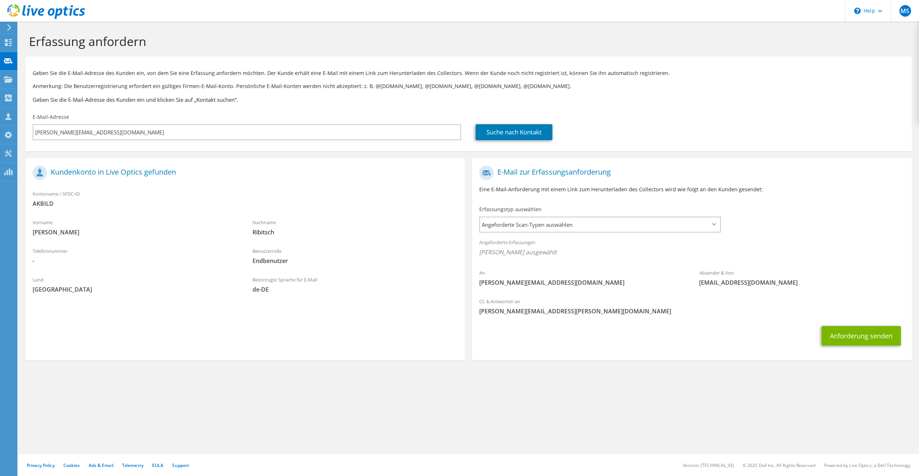
click at [716, 225] on icon at bounding box center [714, 224] width 4 height 2
click at [715, 225] on icon at bounding box center [714, 224] width 4 height 2
click at [713, 224] on icon at bounding box center [714, 224] width 4 height 2
click at [702, 224] on span "Angeforderte Scan-Typen auswählen" at bounding box center [600, 224] width 240 height 14
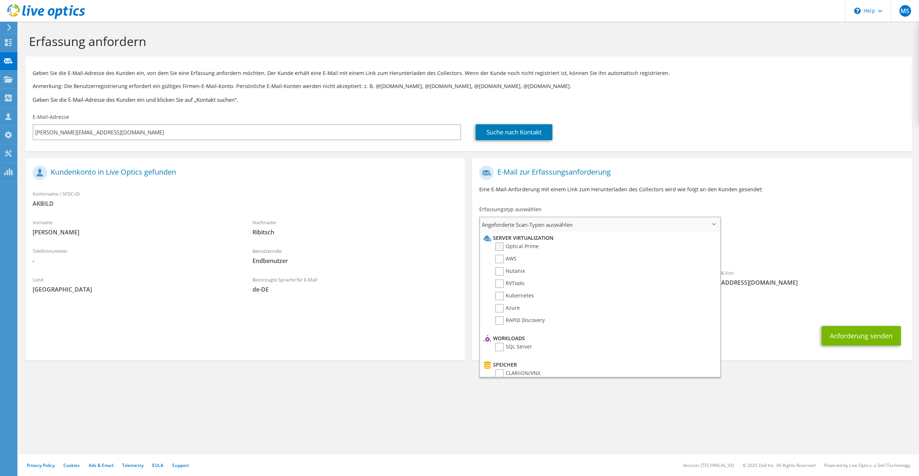
click at [502, 247] on label "Optical Prime" at bounding box center [516, 246] width 43 height 9
click at [0, 0] on input "Optical Prime" at bounding box center [0, 0] width 0 height 0
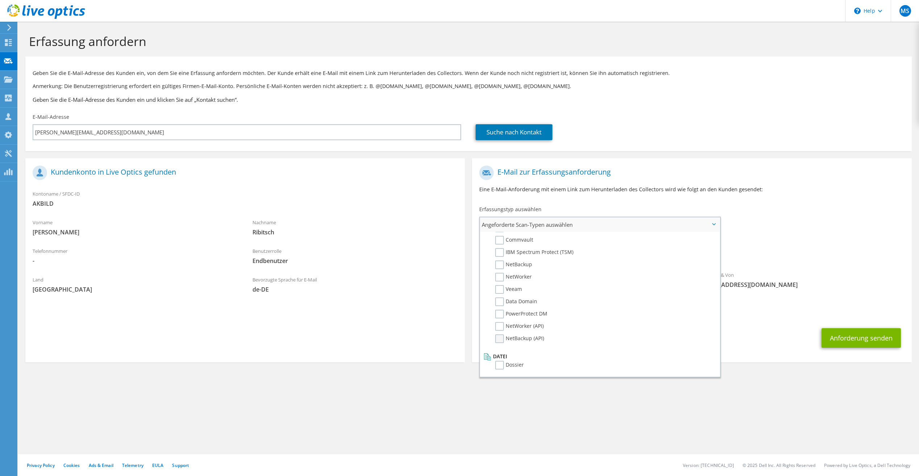
click at [502, 338] on label "NetBackup (API)" at bounding box center [519, 338] width 49 height 9
click at [0, 0] on input "NetBackup (API)" at bounding box center [0, 0] width 0 height 0
click at [500, 338] on label "NetBackup (API)" at bounding box center [519, 338] width 49 height 9
click at [0, 0] on input "NetBackup (API)" at bounding box center [0, 0] width 0 height 0
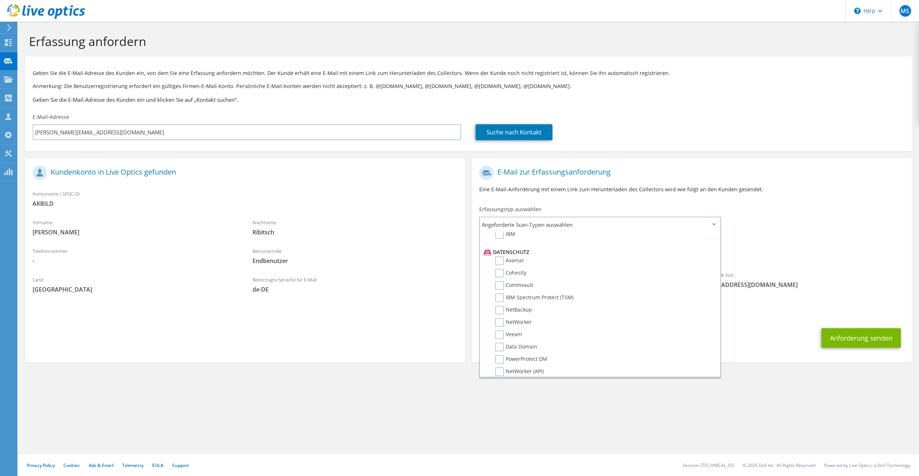
click at [500, 335] on label "Veeam" at bounding box center [508, 335] width 27 height 9
click at [0, 0] on input "Veeam" at bounding box center [0, 0] width 0 height 0
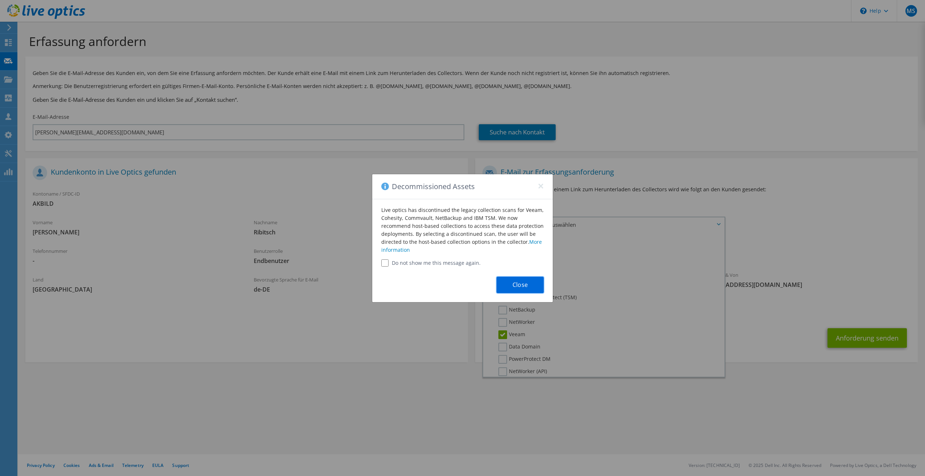
drag, startPoint x: 521, startPoint y: 285, endPoint x: 524, endPoint y: 282, distance: 4.4
click at [521, 284] on button "Close" at bounding box center [519, 285] width 47 height 16
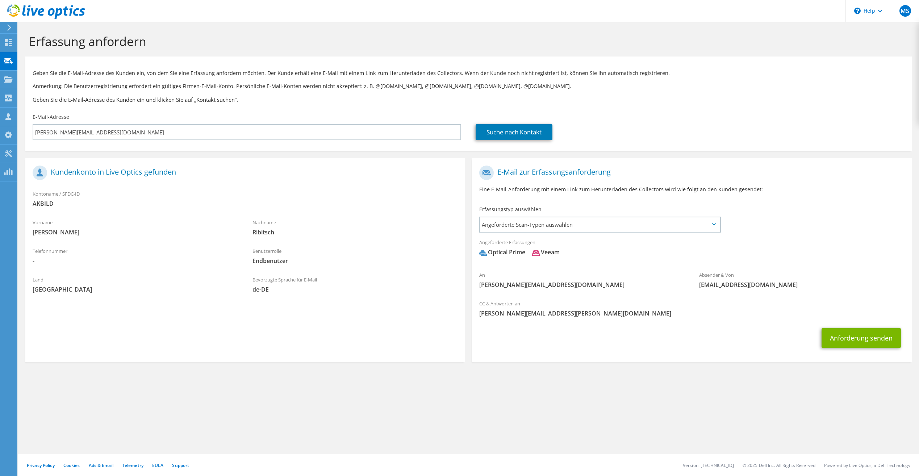
click at [714, 224] on icon at bounding box center [714, 224] width 4 height 2
click at [716, 225] on icon at bounding box center [714, 224] width 4 height 2
click at [653, 225] on span "Angeforderte Scan-Typen auswählen" at bounding box center [600, 224] width 240 height 14
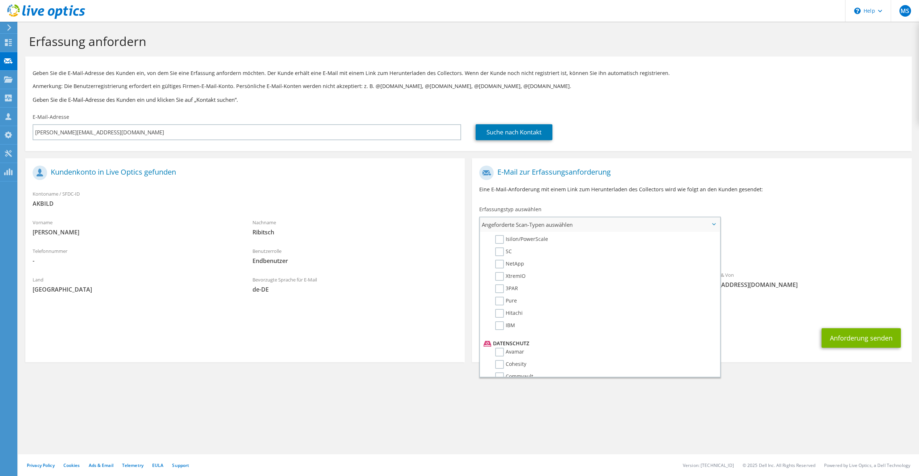
scroll to position [154, 0]
click at [500, 319] on label "NetApp" at bounding box center [509, 317] width 29 height 9
click at [0, 0] on input "NetApp" at bounding box center [0, 0] width 0 height 0
click at [766, 327] on div "Anforderung senden" at bounding box center [692, 338] width 440 height 27
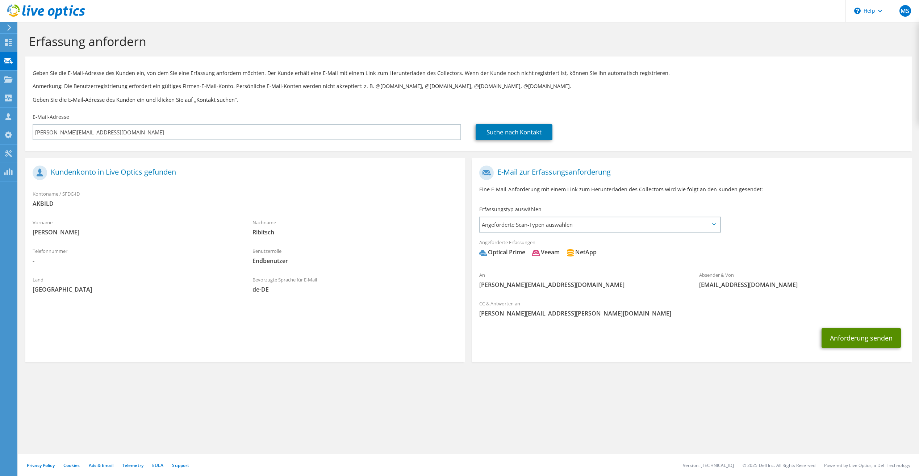
click at [865, 339] on button "Anforderung senden" at bounding box center [861, 338] width 79 height 20
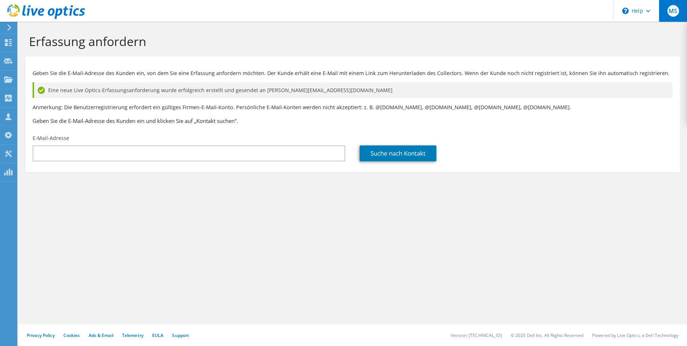
click at [674, 11] on span "MS" at bounding box center [674, 11] width 12 height 12
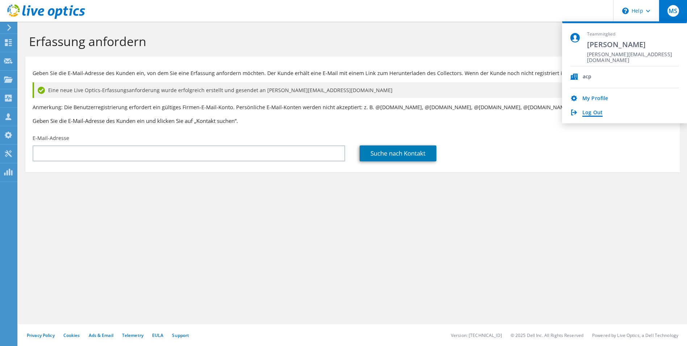
click at [591, 111] on link "Log Out" at bounding box center [593, 112] width 20 height 7
